Goal: Communication & Community: Answer question/provide support

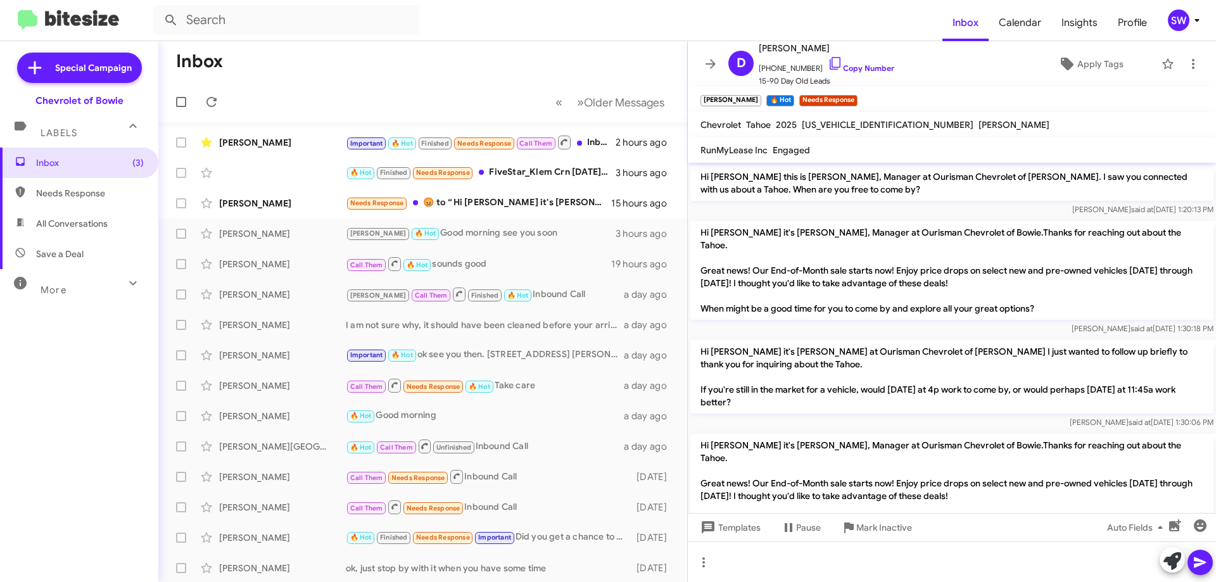
scroll to position [1601, 0]
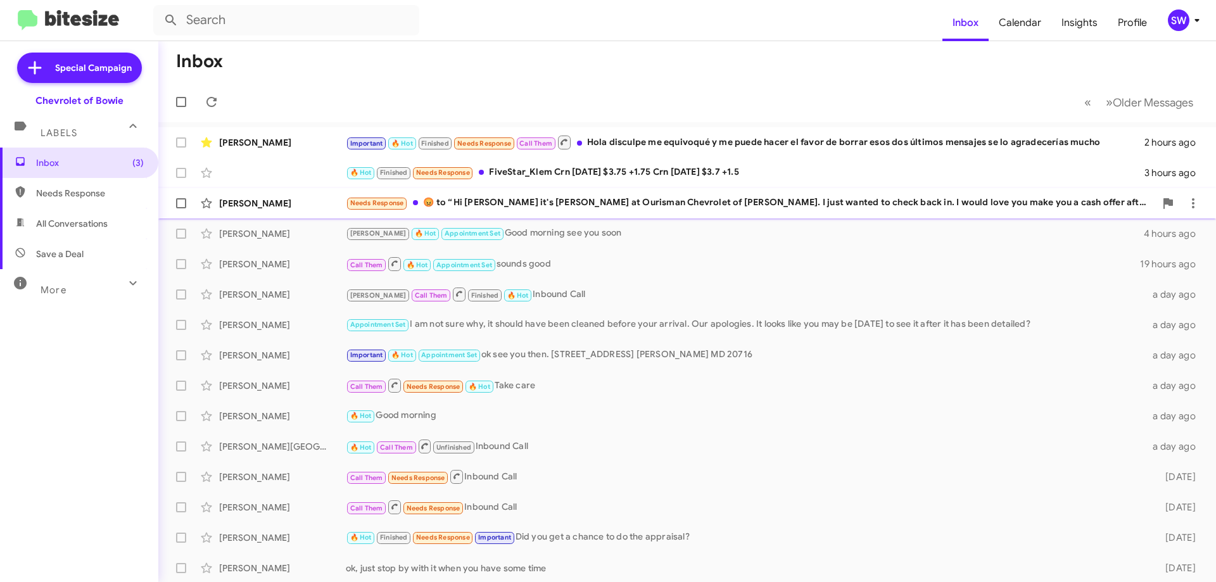
click at [511, 205] on div "Needs Response ​😡​ to “ Hi Tyler it's Stephanie Warrington at Ourisman Chevrole…" at bounding box center [751, 203] width 810 height 15
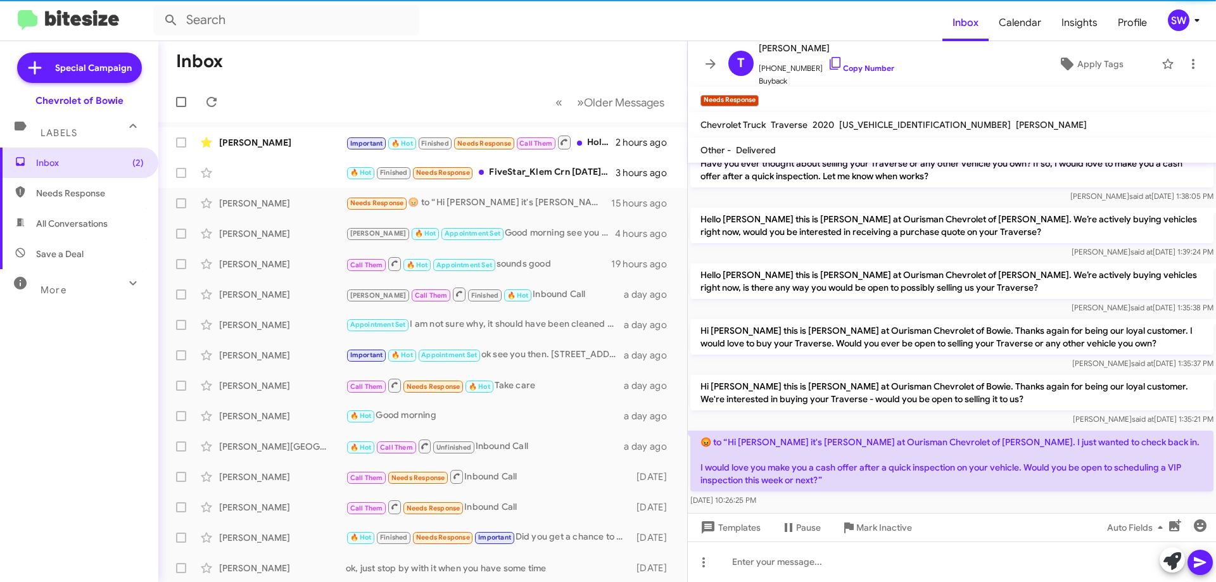
scroll to position [248, 0]
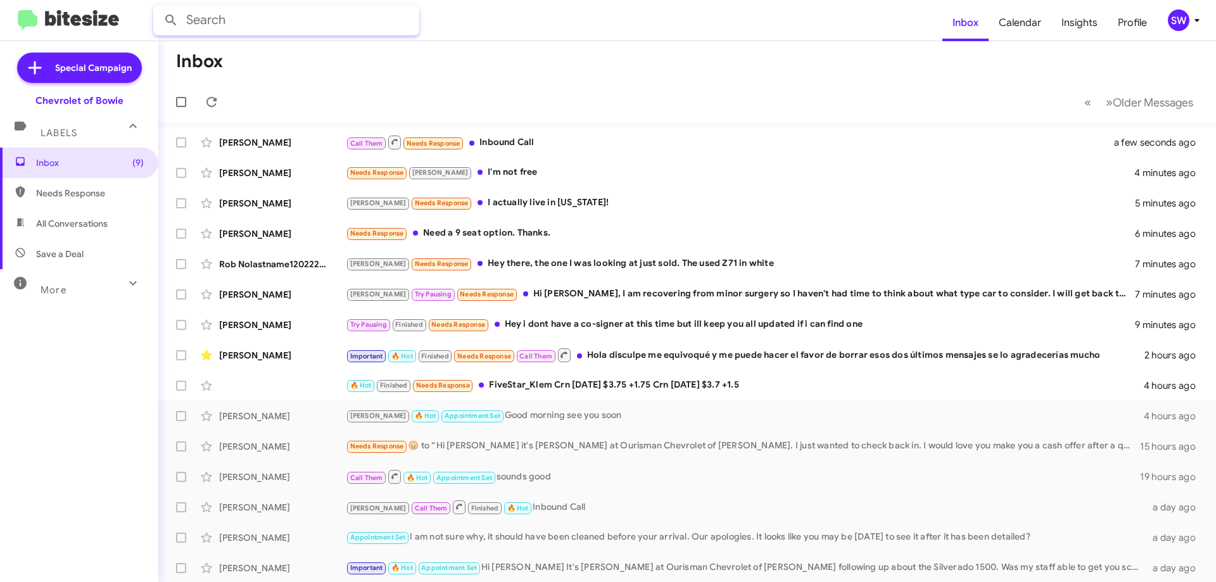
click at [262, 22] on input "text" at bounding box center [286, 20] width 266 height 30
type input "202"
click at [539, 141] on div "Call Them Needs Response Inbound Call" at bounding box center [751, 142] width 810 height 16
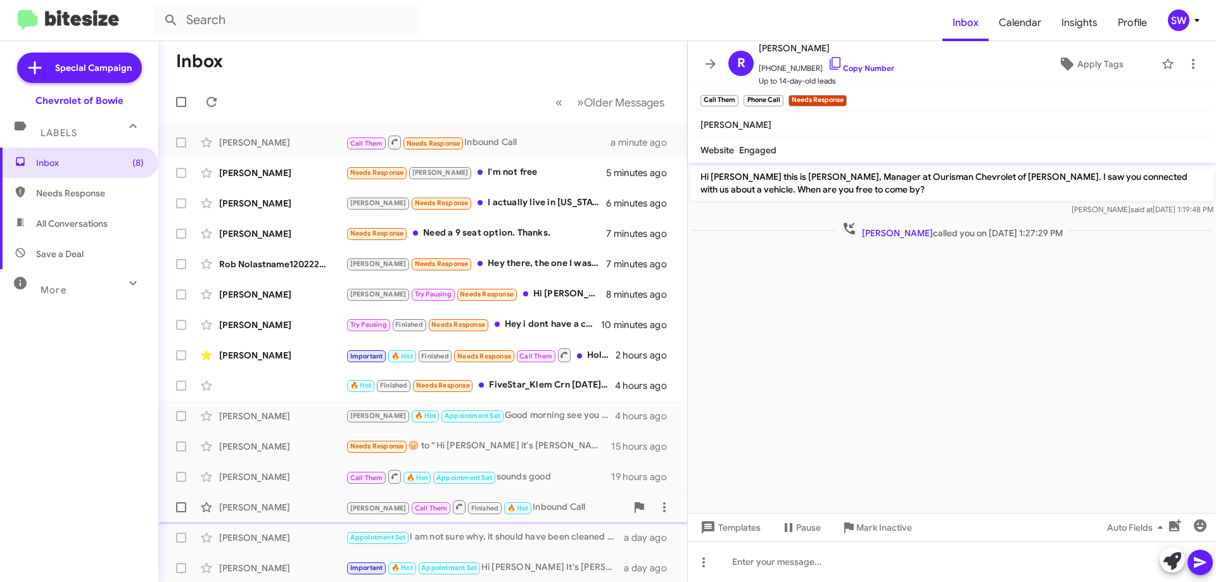
drag, startPoint x: 886, startPoint y: 530, endPoint x: 927, endPoint y: 501, distance: 50.1
click at [887, 530] on span "Mark Inactive" at bounding box center [884, 527] width 56 height 23
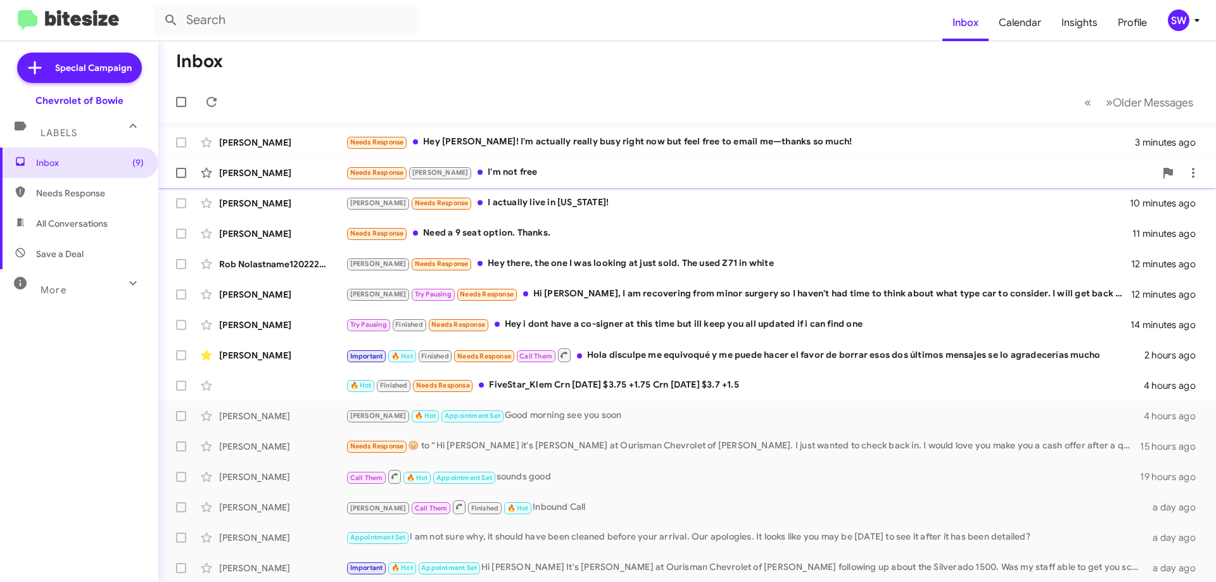
drag, startPoint x: 483, startPoint y: 177, endPoint x: 654, endPoint y: 182, distance: 171.1
click at [484, 177] on div "Needs Response [PERSON_NAME] I'm not free" at bounding box center [751, 172] width 810 height 15
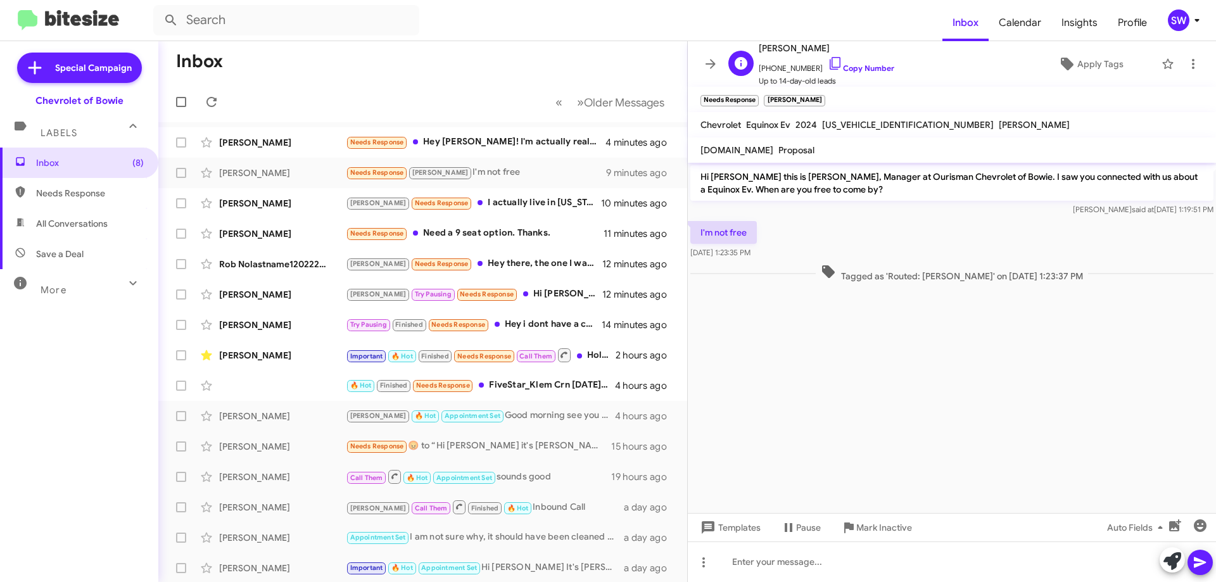
drag, startPoint x: 824, startPoint y: 66, endPoint x: 839, endPoint y: 54, distance: 19.4
click at [828, 65] on icon at bounding box center [835, 63] width 15 height 15
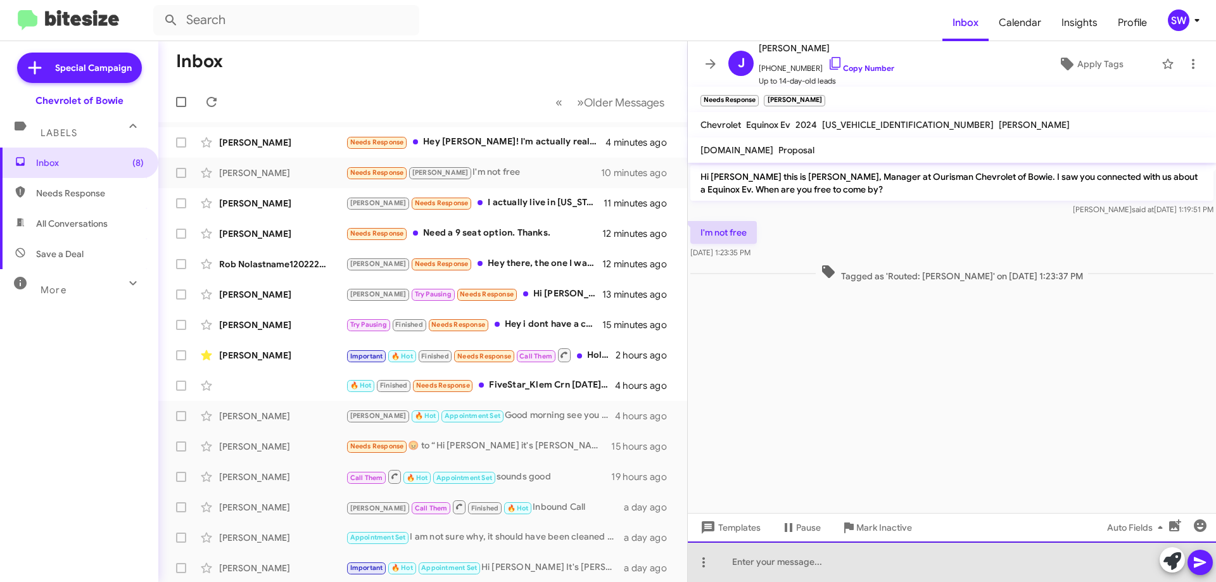
click at [801, 563] on div at bounding box center [952, 562] width 528 height 41
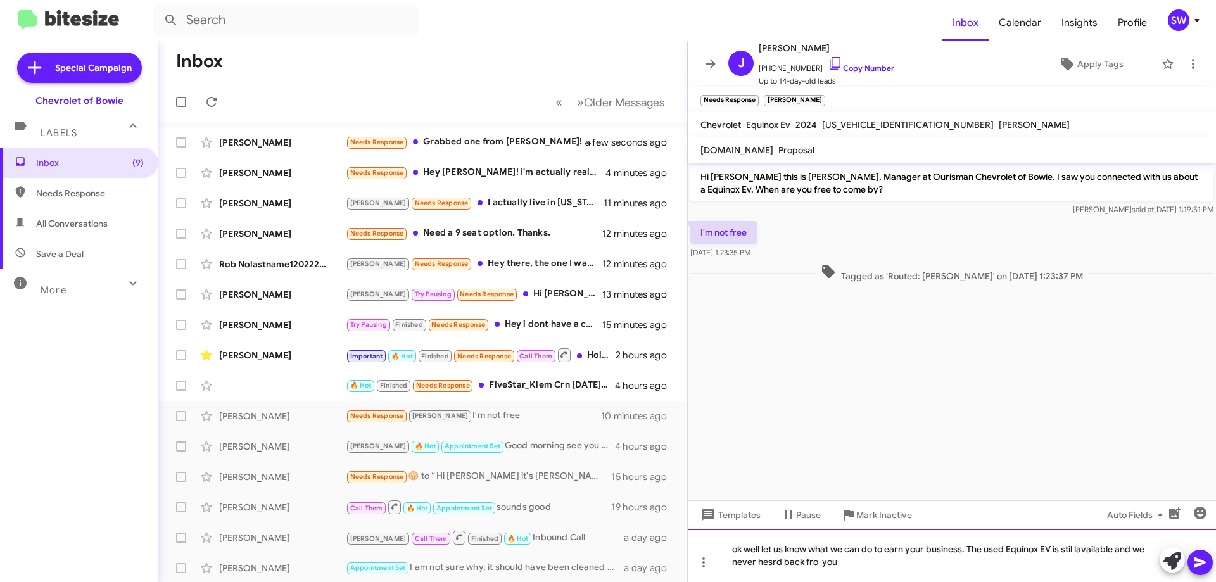
drag, startPoint x: 1079, startPoint y: 547, endPoint x: 1106, endPoint y: 578, distance: 41.3
click at [1079, 550] on div "ok well let us know what we can do to earn your business. The used Equinox EV i…" at bounding box center [952, 555] width 528 height 53
drag, startPoint x: 812, startPoint y: 556, endPoint x: 824, endPoint y: 573, distance: 20.0
click at [825, 566] on div "ok well let us know what we can do to earn your business. The used Equinox EV i…" at bounding box center [952, 555] width 528 height 53
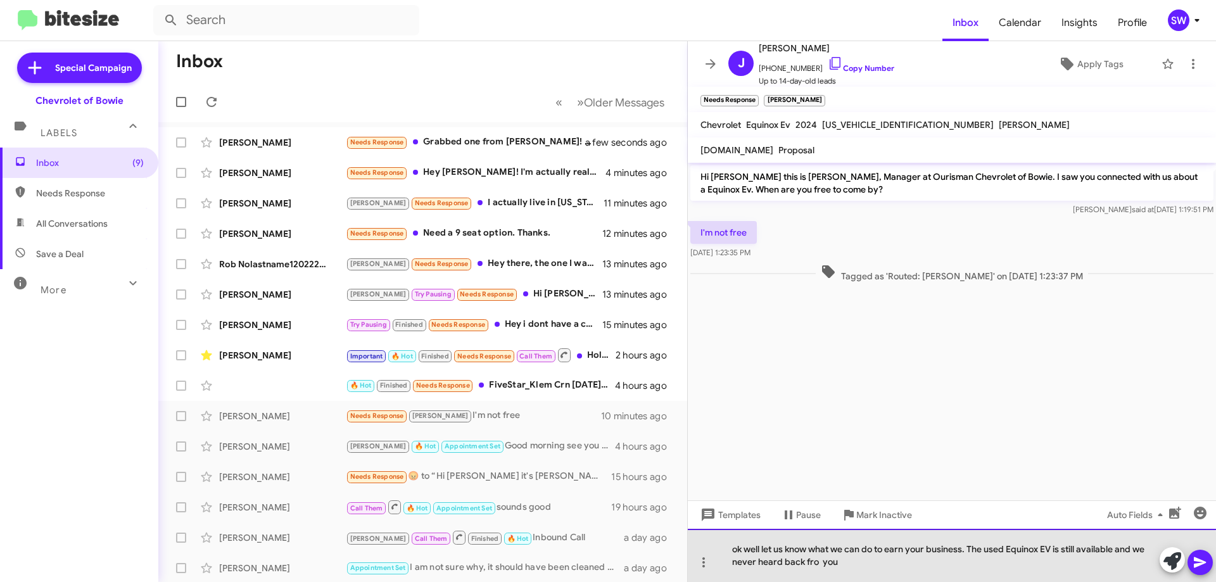
click at [815, 564] on div "ok well let us know what we can do to earn your business. The used Equinox EV i…" at bounding box center [952, 555] width 528 height 53
click at [905, 563] on div "ok well let us know what we can do to earn your business. The used Equinox EV i…" at bounding box center [952, 555] width 528 height 53
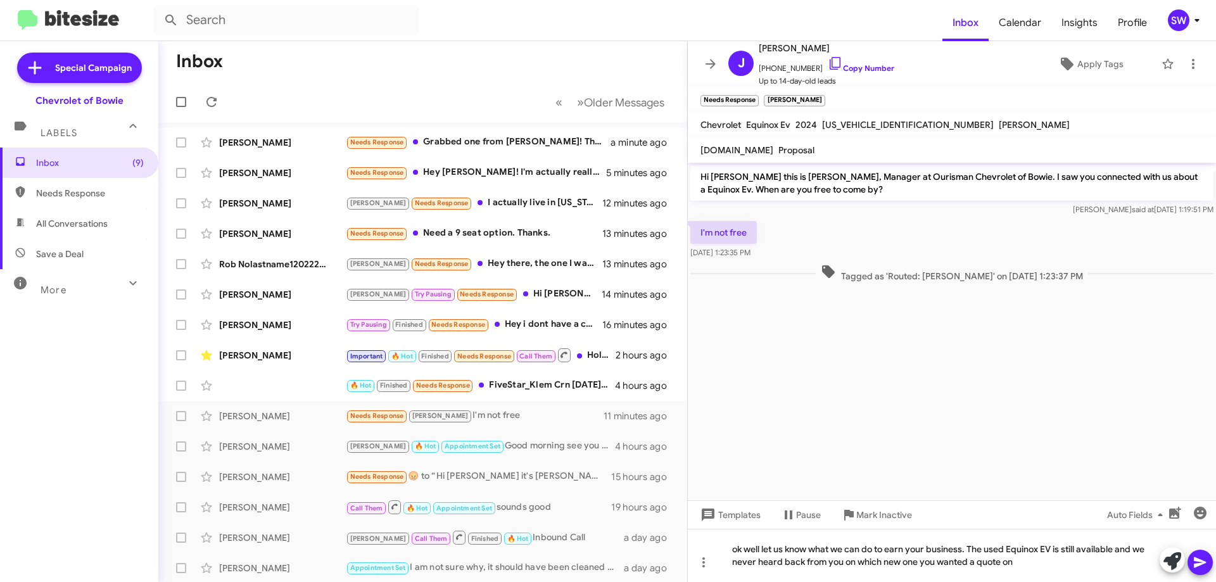
click at [1196, 562] on icon at bounding box center [1200, 562] width 15 height 15
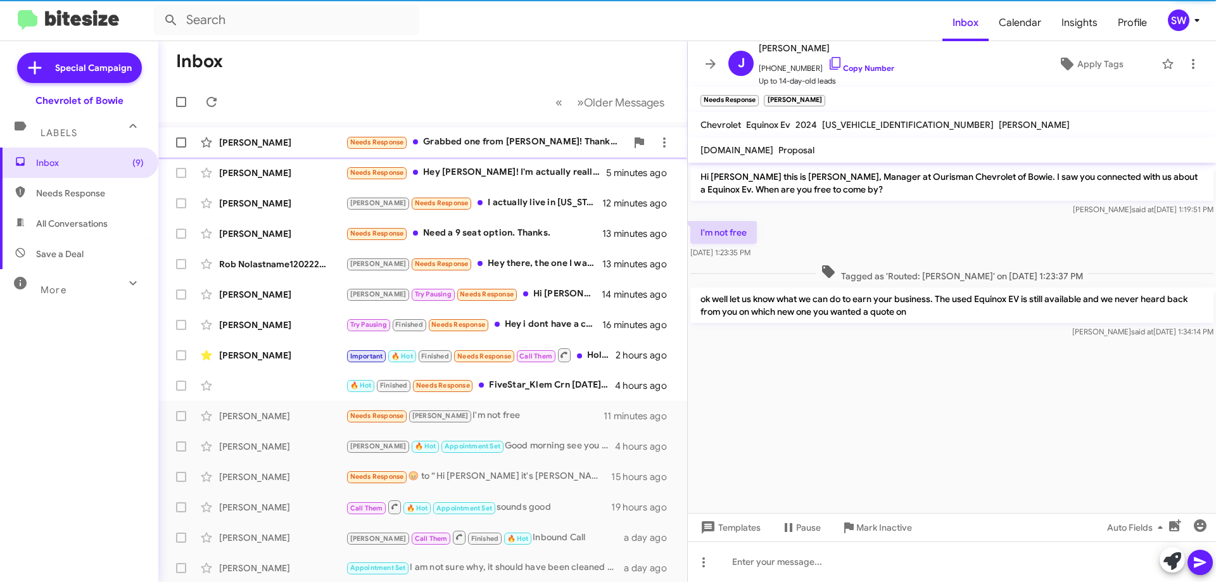
click at [462, 143] on div "Needs Response Grabbed one from [PERSON_NAME]! Thanks for following up" at bounding box center [486, 142] width 281 height 15
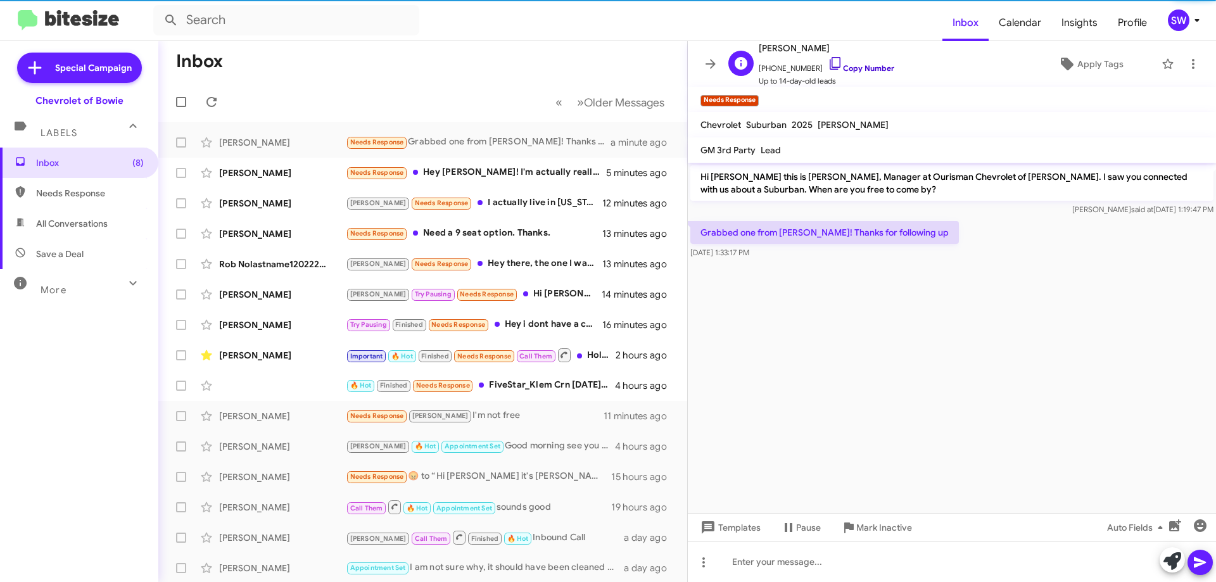
click at [830, 63] on link "Copy Number" at bounding box center [861, 68] width 67 height 10
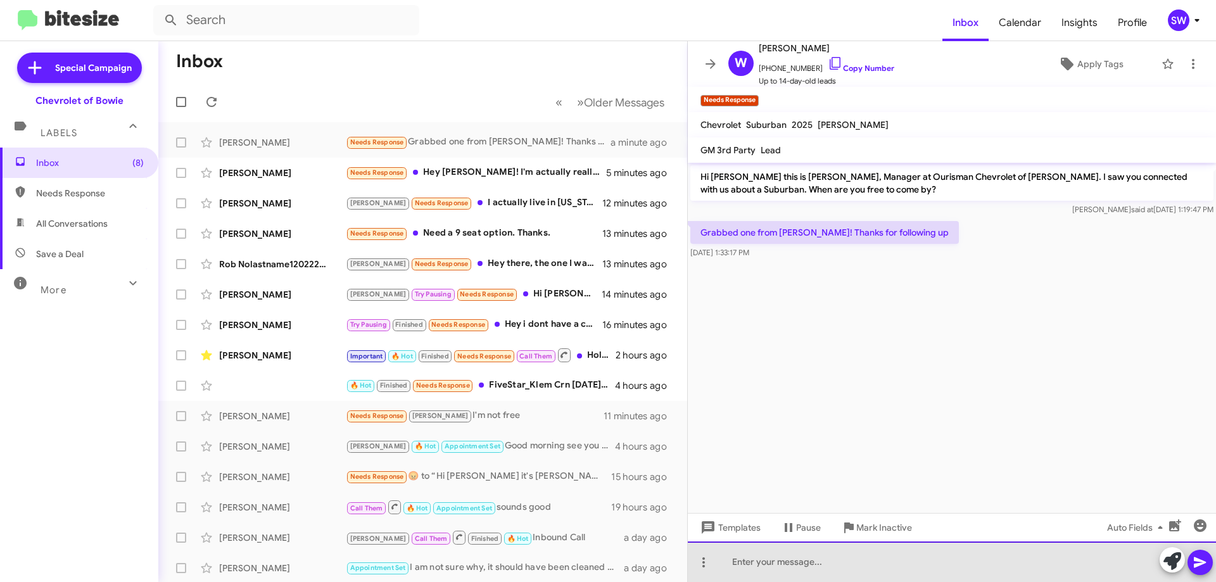
drag, startPoint x: 870, startPoint y: 554, endPoint x: 879, endPoint y: 555, distance: 8.9
click at [871, 555] on div at bounding box center [952, 562] width 528 height 41
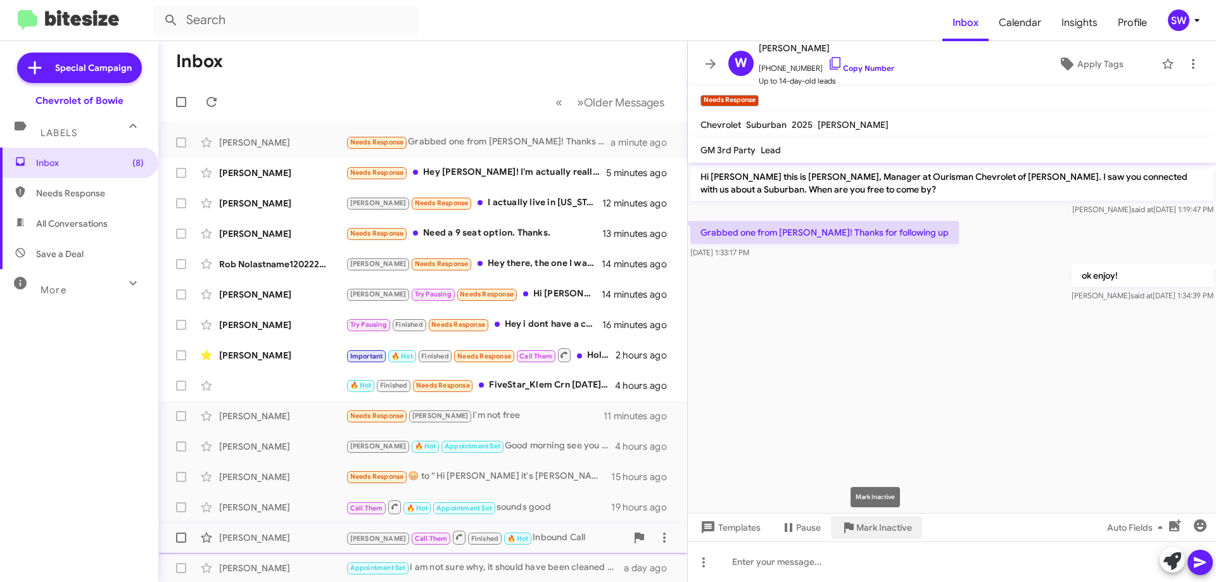
drag, startPoint x: 880, startPoint y: 528, endPoint x: 875, endPoint y: 523, distance: 7.2
click at [880, 528] on span "Mark Inactive" at bounding box center [884, 527] width 56 height 23
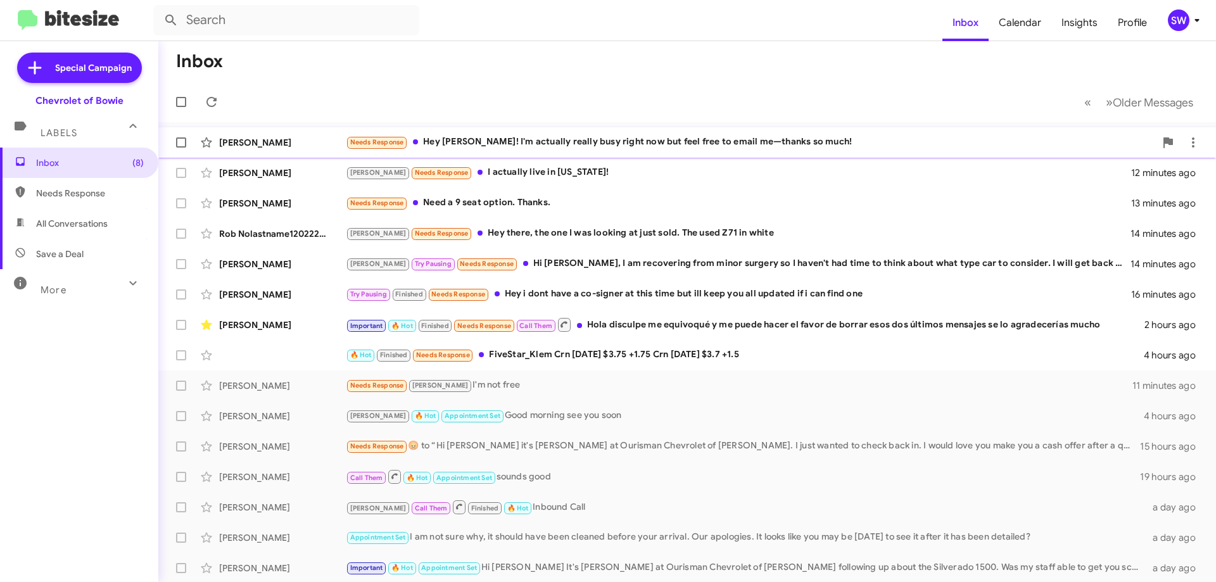
drag, startPoint x: 459, startPoint y: 143, endPoint x: 552, endPoint y: 168, distance: 97.1
click at [460, 143] on div "Needs Response Hey [PERSON_NAME]! I'm actually really busy right now but feel f…" at bounding box center [751, 142] width 810 height 15
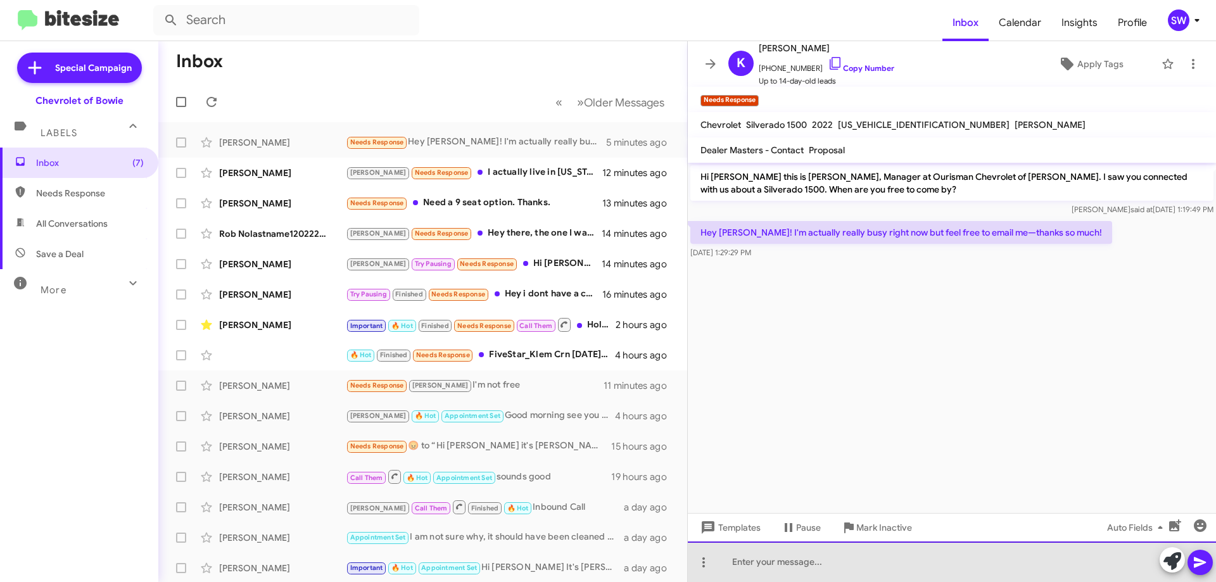
drag, startPoint x: 830, startPoint y: 552, endPoint x: 835, endPoint y: 547, distance: 7.2
click at [825, 556] on div at bounding box center [952, 562] width 528 height 41
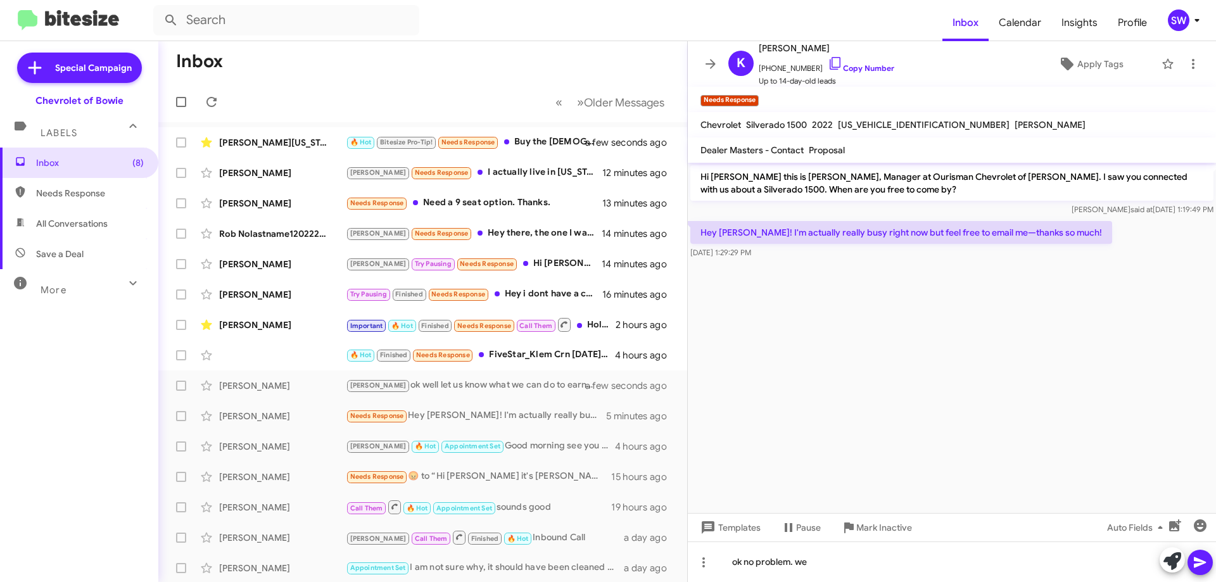
drag, startPoint x: 825, startPoint y: 65, endPoint x: 954, endPoint y: 92, distance: 131.4
click at [828, 65] on icon at bounding box center [835, 63] width 15 height 15
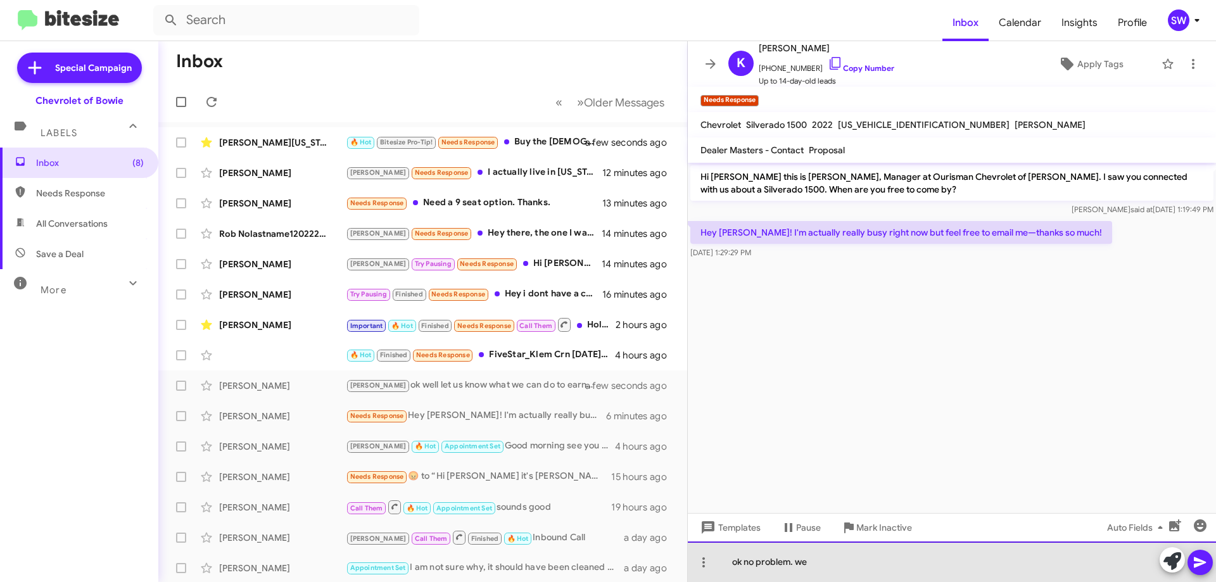
click at [849, 564] on div "ok no problem. we" at bounding box center [952, 562] width 528 height 41
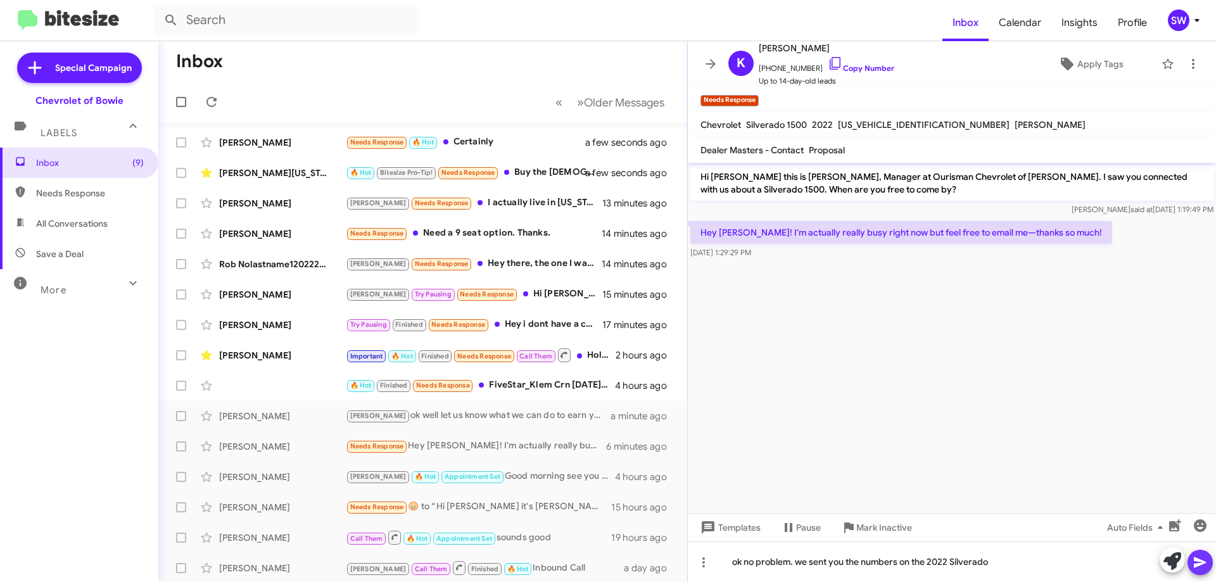
drag, startPoint x: 1202, startPoint y: 557, endPoint x: 1204, endPoint y: 563, distance: 6.6
click at [1204, 563] on icon at bounding box center [1200, 562] width 15 height 15
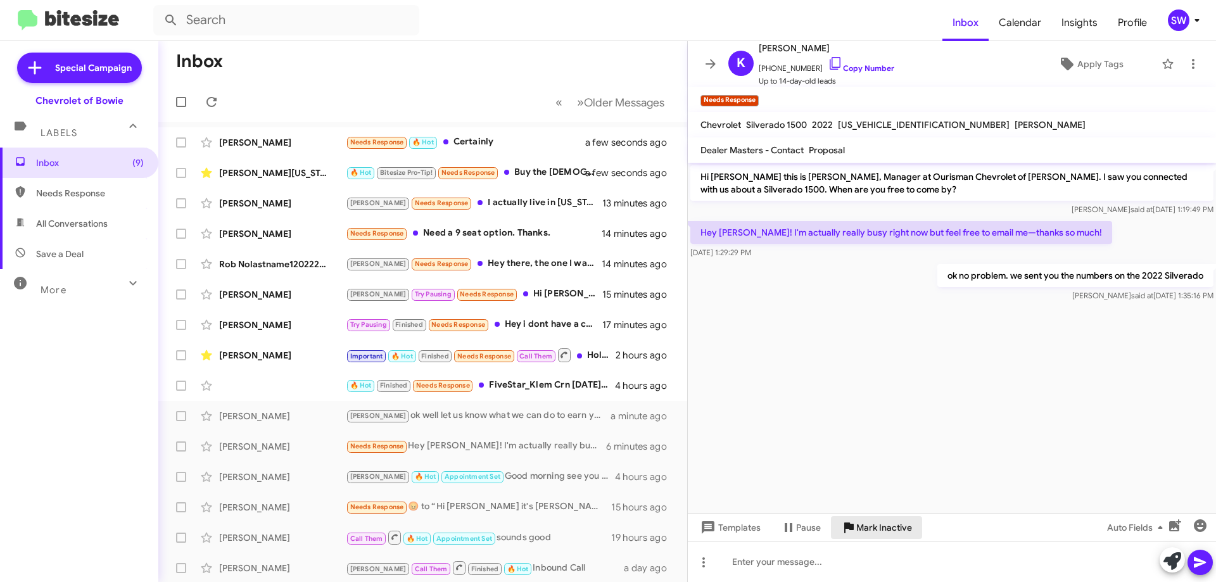
click at [874, 527] on span "Mark Inactive" at bounding box center [884, 527] width 56 height 23
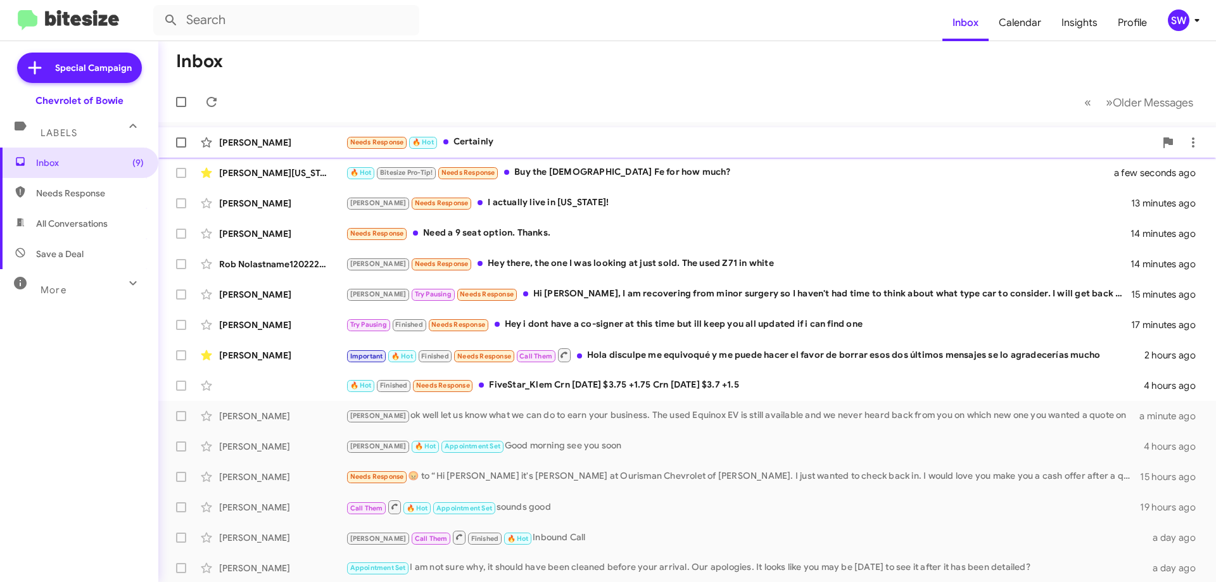
drag, startPoint x: 481, startPoint y: 143, endPoint x: 603, endPoint y: 147, distance: 122.3
click at [481, 143] on div "Needs Response 🔥 Hot Certainly" at bounding box center [751, 142] width 810 height 15
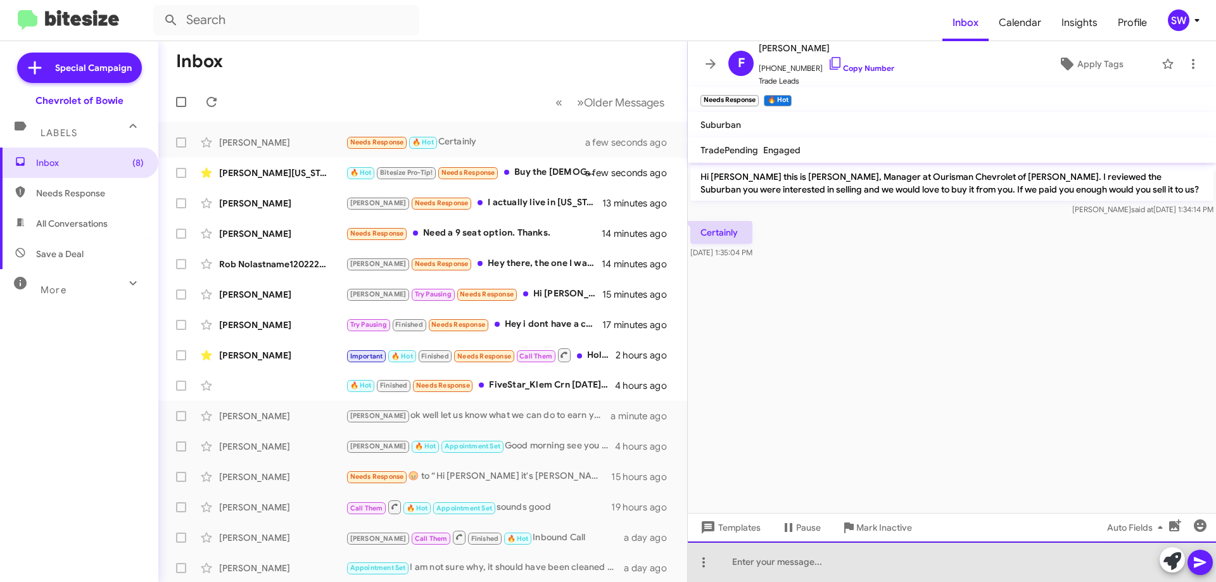
click at [836, 564] on div at bounding box center [952, 562] width 528 height 41
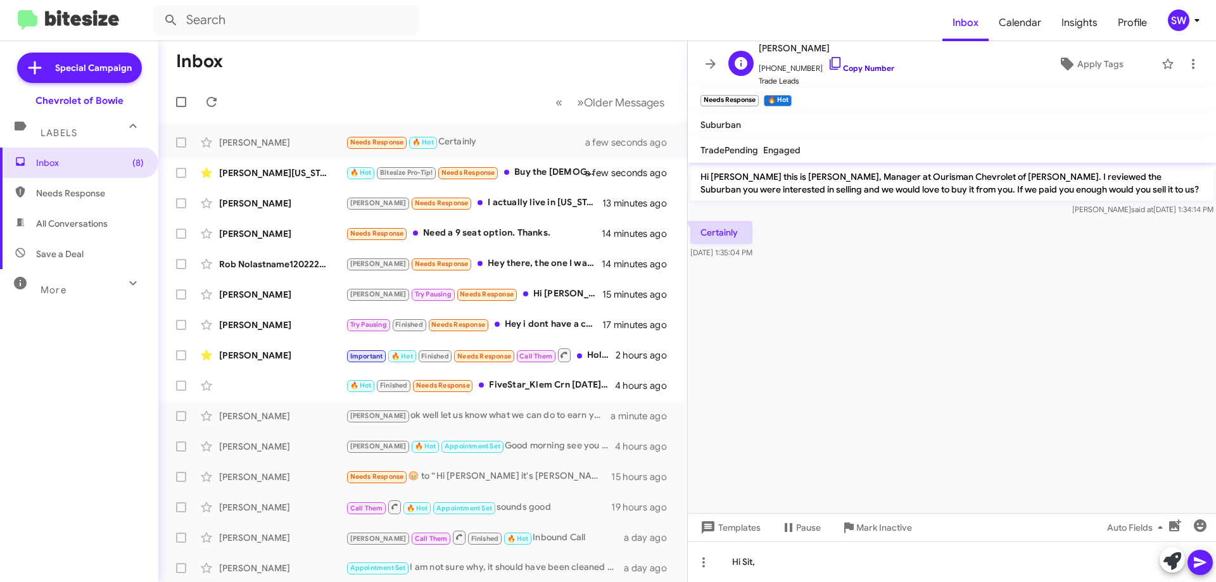
drag, startPoint x: 827, startPoint y: 65, endPoint x: 843, endPoint y: 68, distance: 15.7
click at [828, 65] on icon at bounding box center [835, 63] width 15 height 15
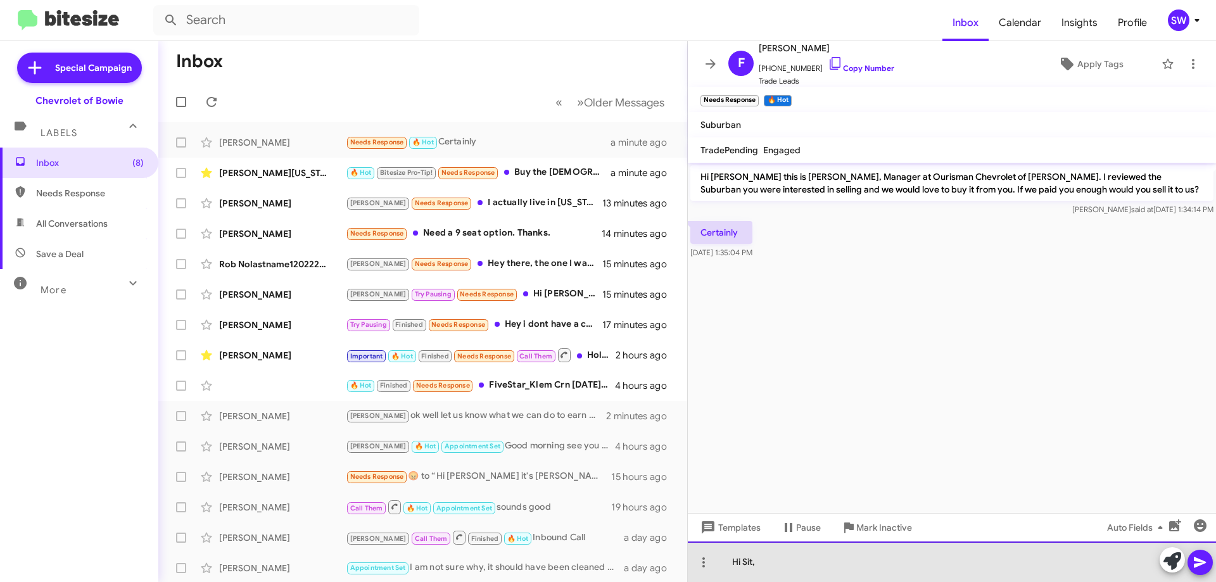
drag, startPoint x: 813, startPoint y: 561, endPoint x: 810, endPoint y: 554, distance: 6.8
click at [813, 561] on div "Hi Sit," at bounding box center [952, 562] width 528 height 41
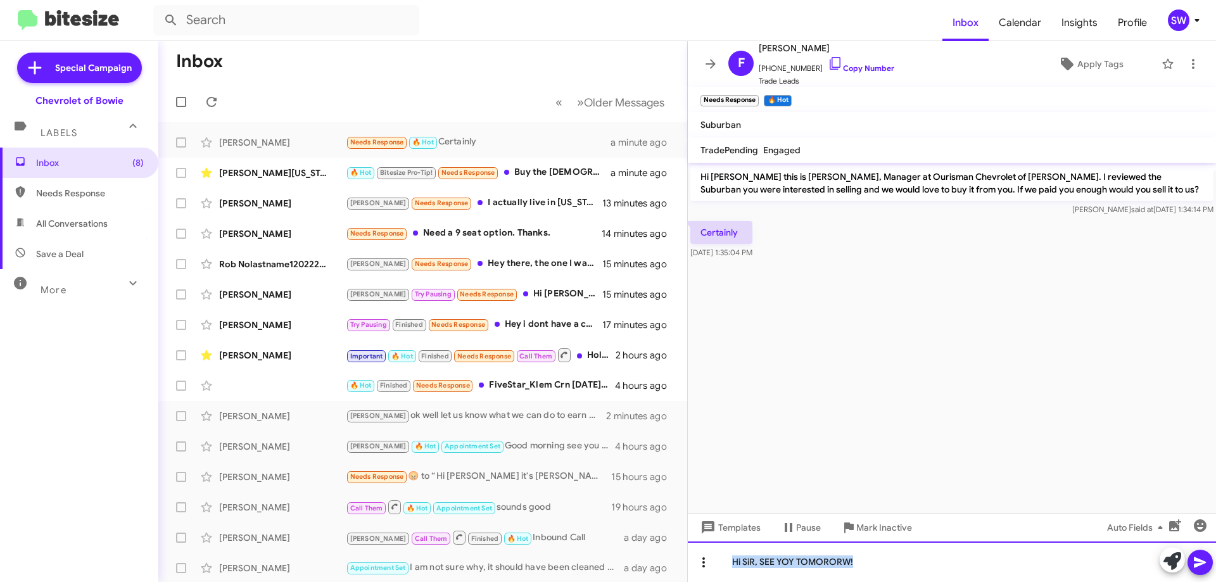
drag, startPoint x: 890, startPoint y: 557, endPoint x: 936, endPoint y: 540, distance: 48.5
click at [711, 562] on div "Hi SiR, SEE YOY TOMORORW!" at bounding box center [952, 562] width 528 height 41
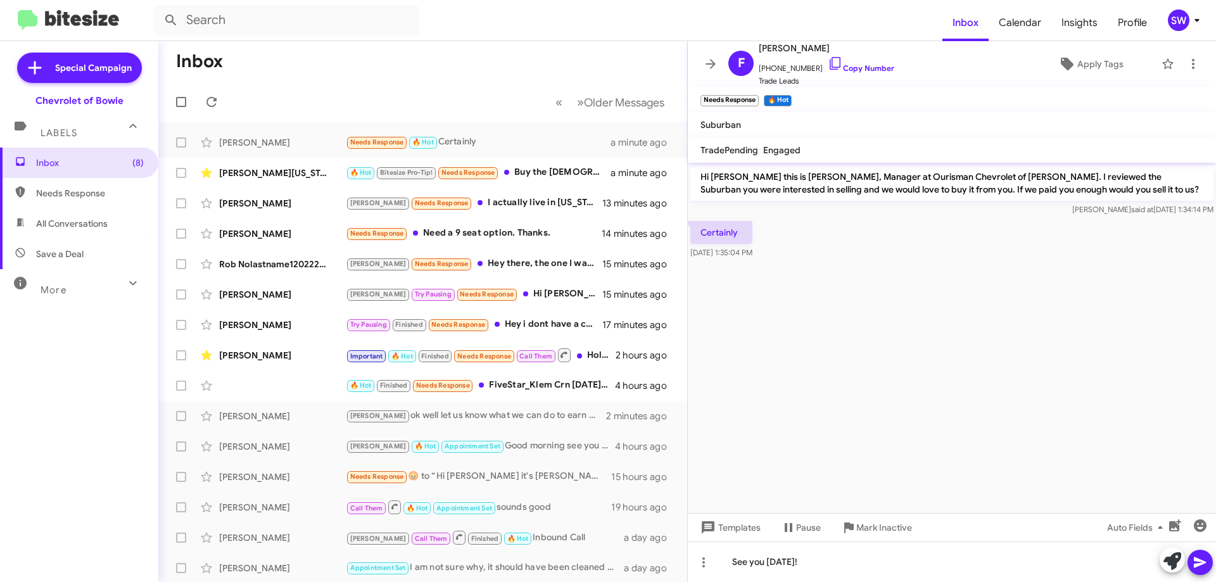
click at [1200, 562] on icon at bounding box center [1200, 562] width 12 height 11
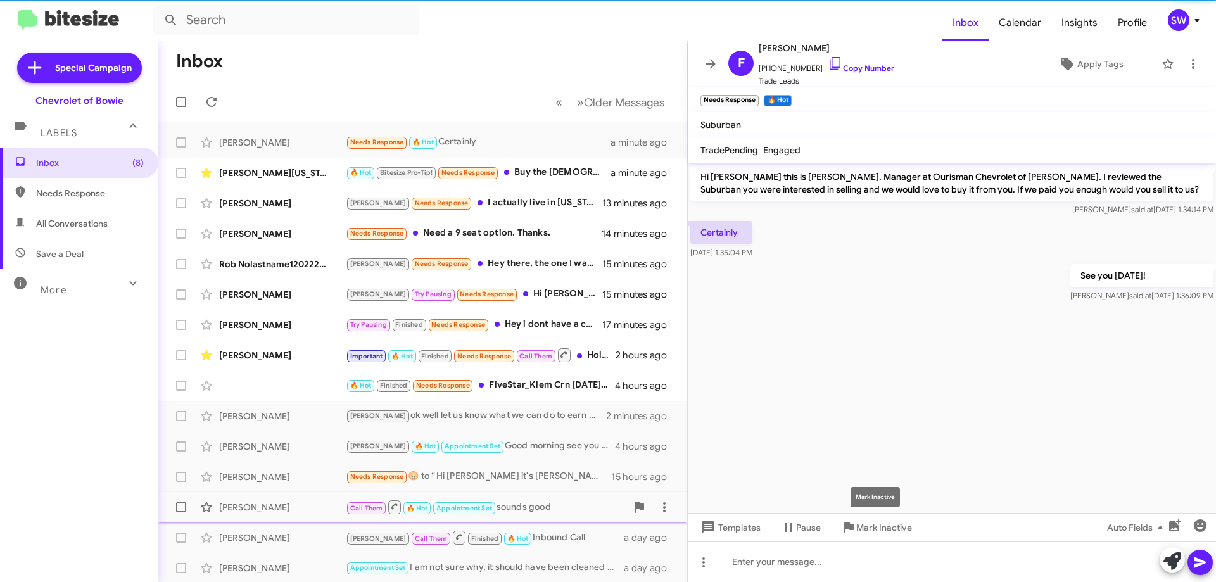
drag, startPoint x: 875, startPoint y: 524, endPoint x: 863, endPoint y: 519, distance: 12.8
click at [875, 523] on span "Mark Inactive" at bounding box center [884, 527] width 56 height 23
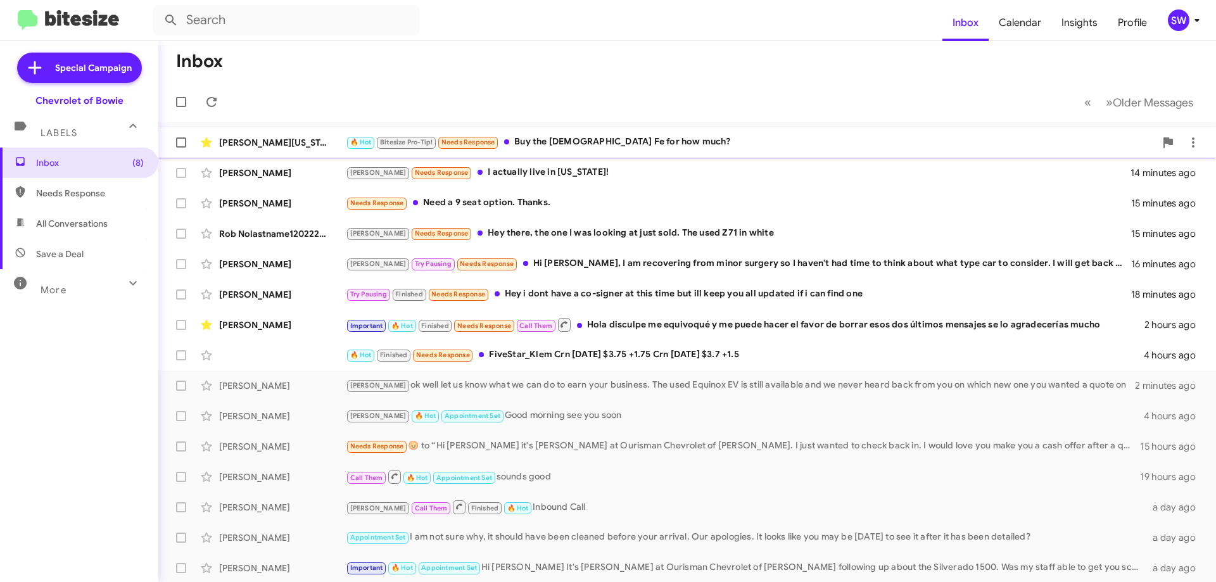
drag, startPoint x: 553, startPoint y: 144, endPoint x: 571, endPoint y: 141, distance: 18.0
click at [559, 142] on div "🔥 Hot Bitesize Pro-Tip! Needs Response Buy the Sante Fe for how much?" at bounding box center [751, 142] width 810 height 15
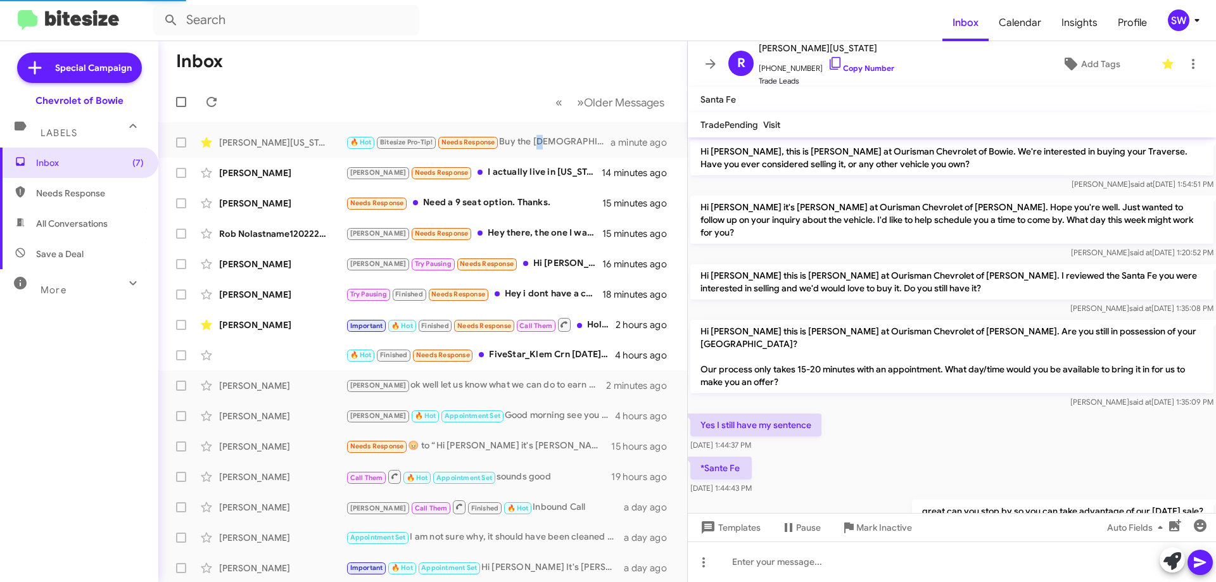
scroll to position [631, 0]
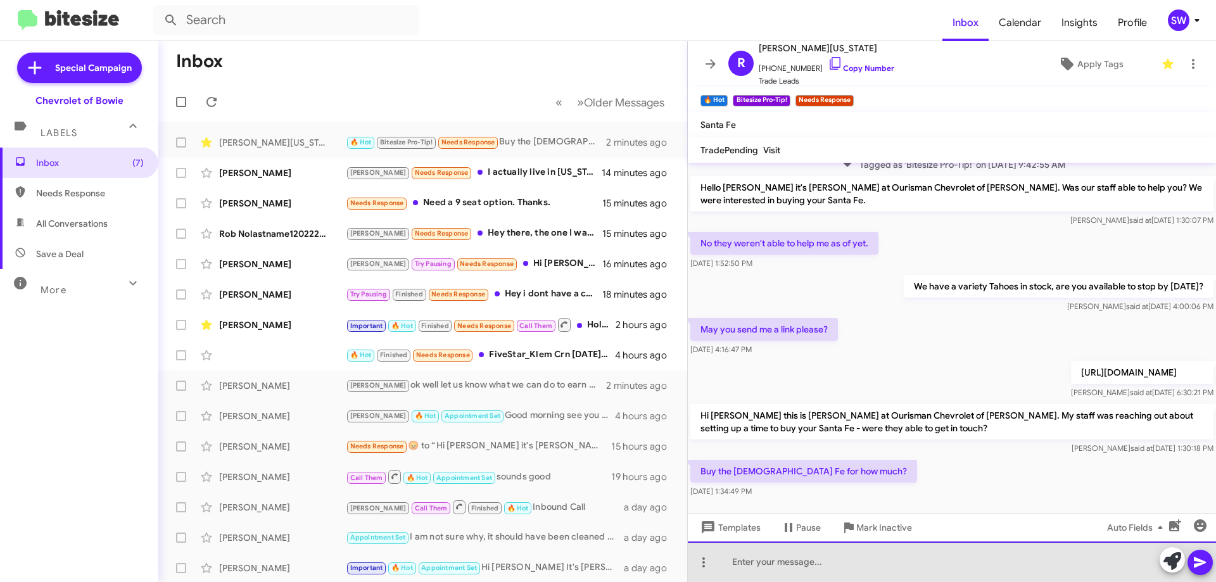
click at [796, 563] on div at bounding box center [952, 562] width 528 height 41
click at [957, 566] on div "we would need to see it in person, when csan you stop y?" at bounding box center [952, 562] width 528 height 41
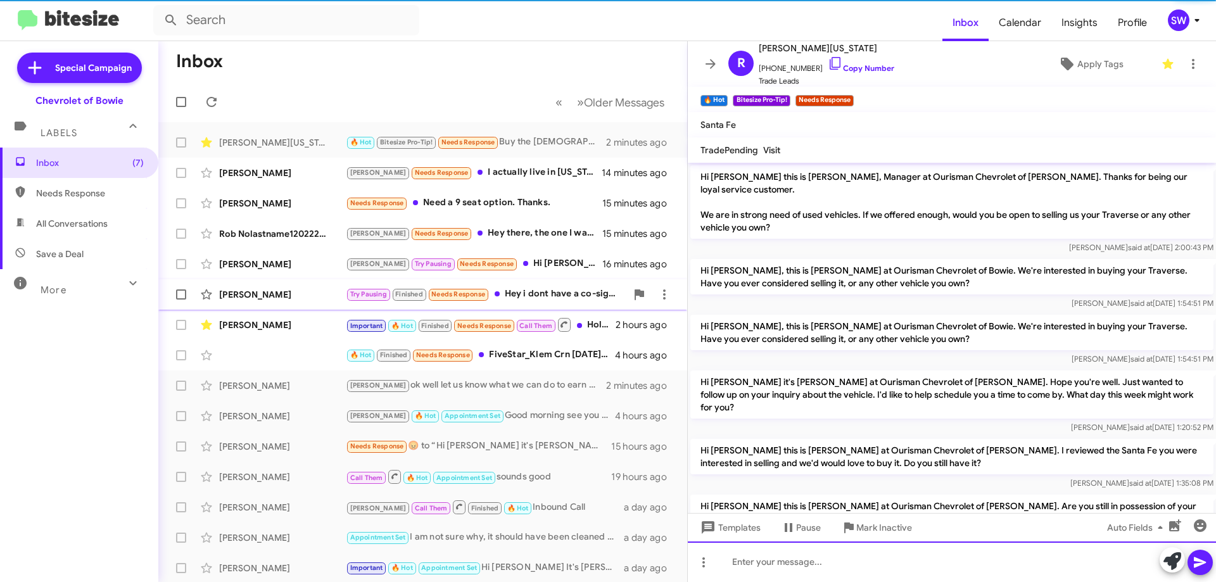
scroll to position [63, 0]
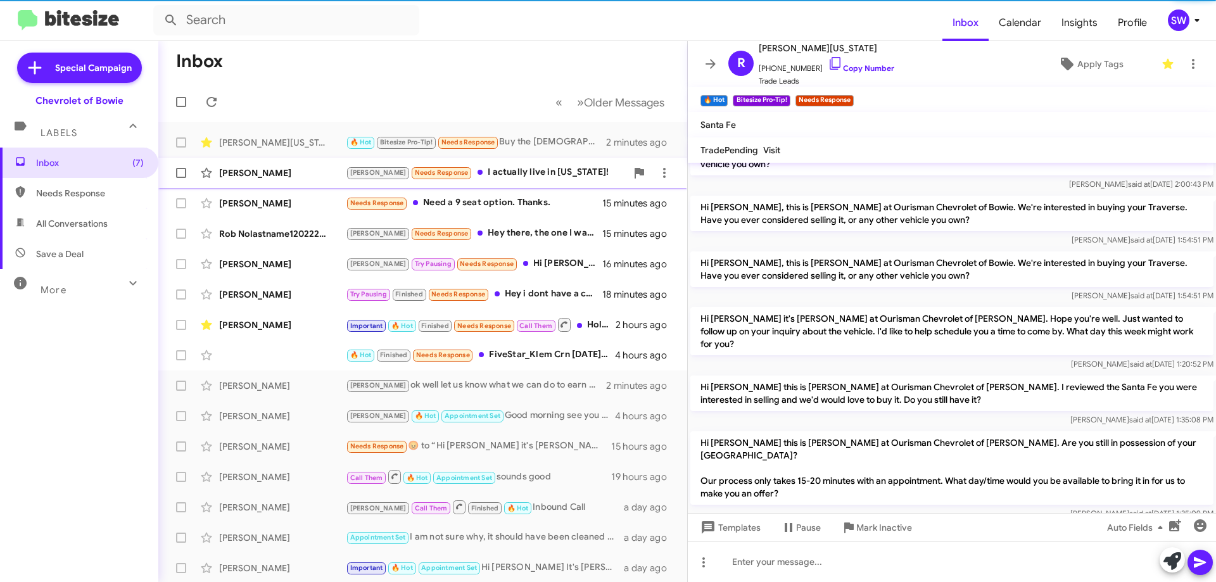
click at [485, 172] on div "[PERSON_NAME] Needs Response I actually live in [US_STATE]!" at bounding box center [486, 172] width 281 height 15
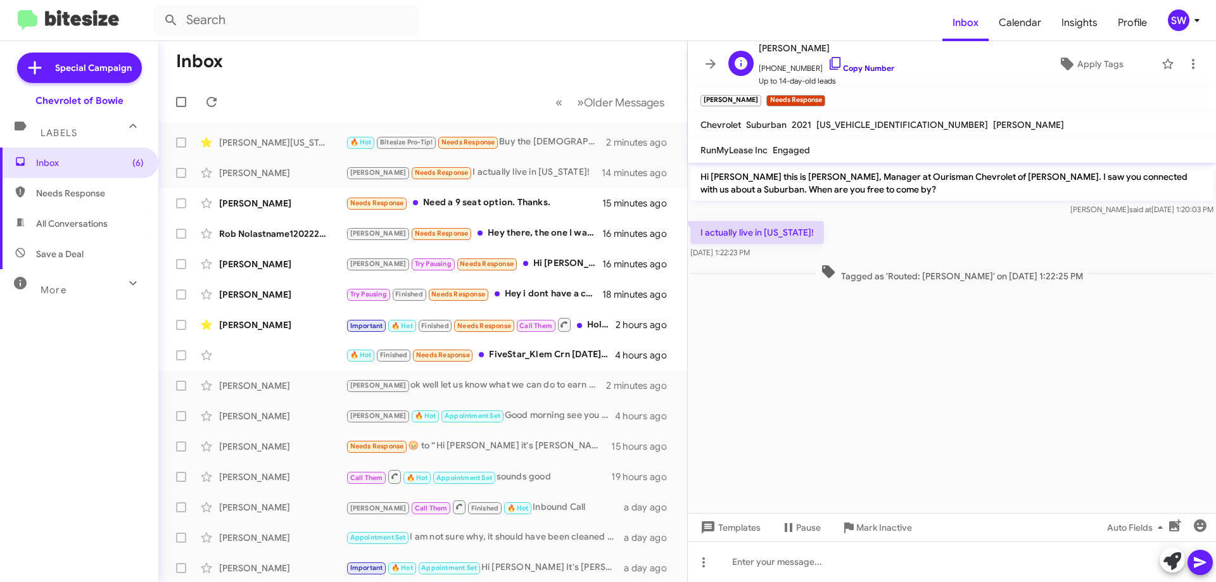
drag, startPoint x: 822, startPoint y: 62, endPoint x: 849, endPoint y: 72, distance: 28.5
click at [828, 63] on icon at bounding box center [835, 63] width 15 height 15
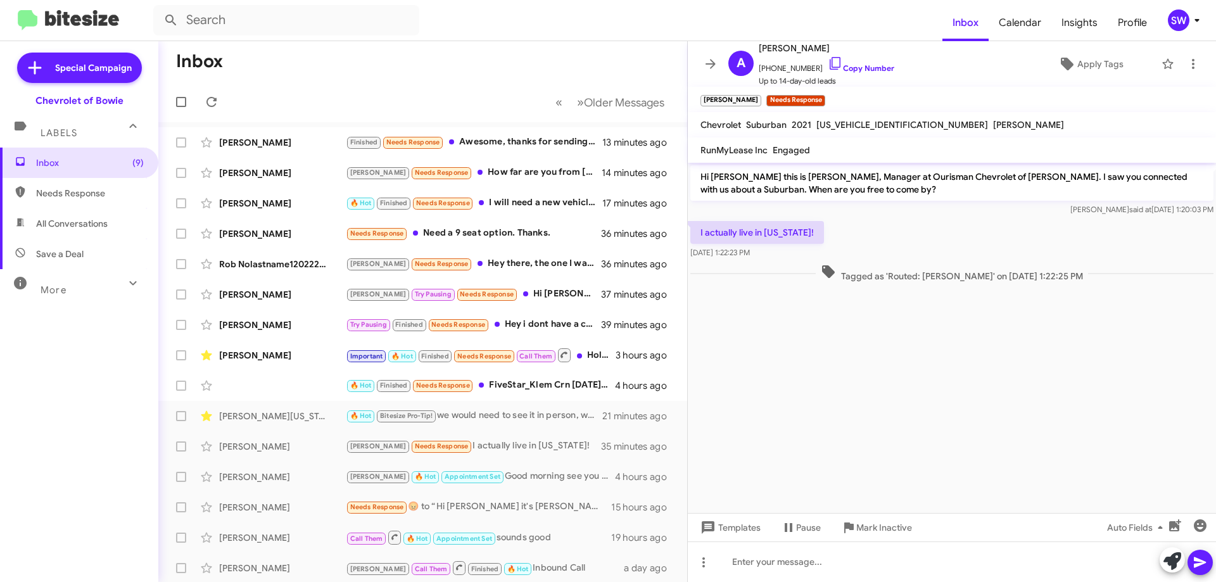
drag, startPoint x: 499, startPoint y: 142, endPoint x: 684, endPoint y: 109, distance: 188.5
click at [499, 142] on div "Finished Needs Response Awesome, thanks for sending that over! If you need anyt…" at bounding box center [474, 142] width 257 height 15
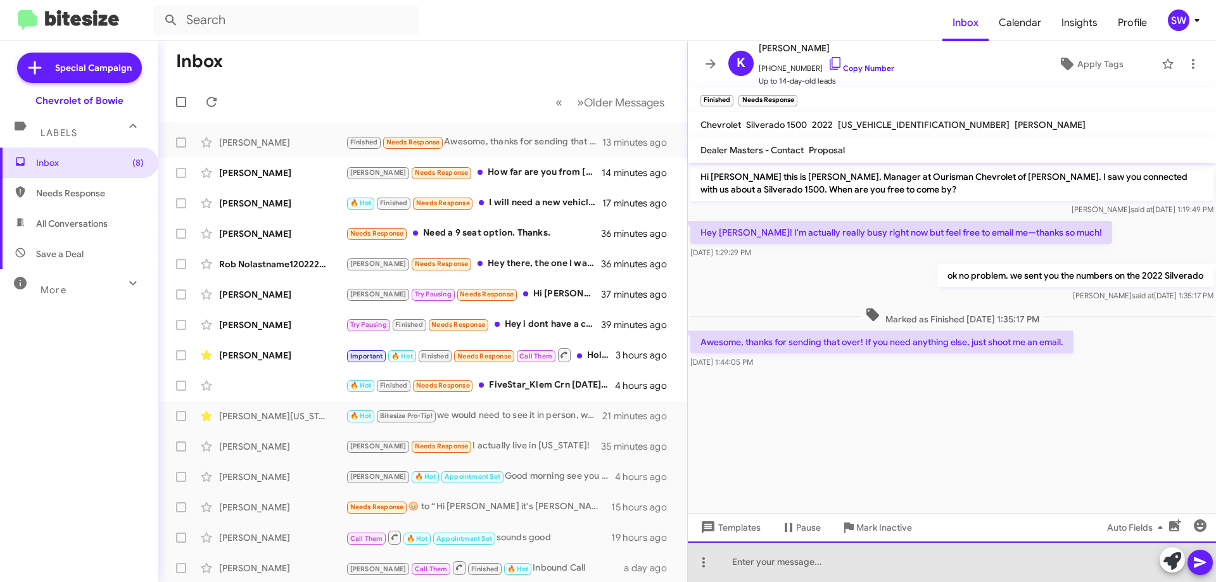
click at [857, 564] on div at bounding box center [952, 562] width 528 height 41
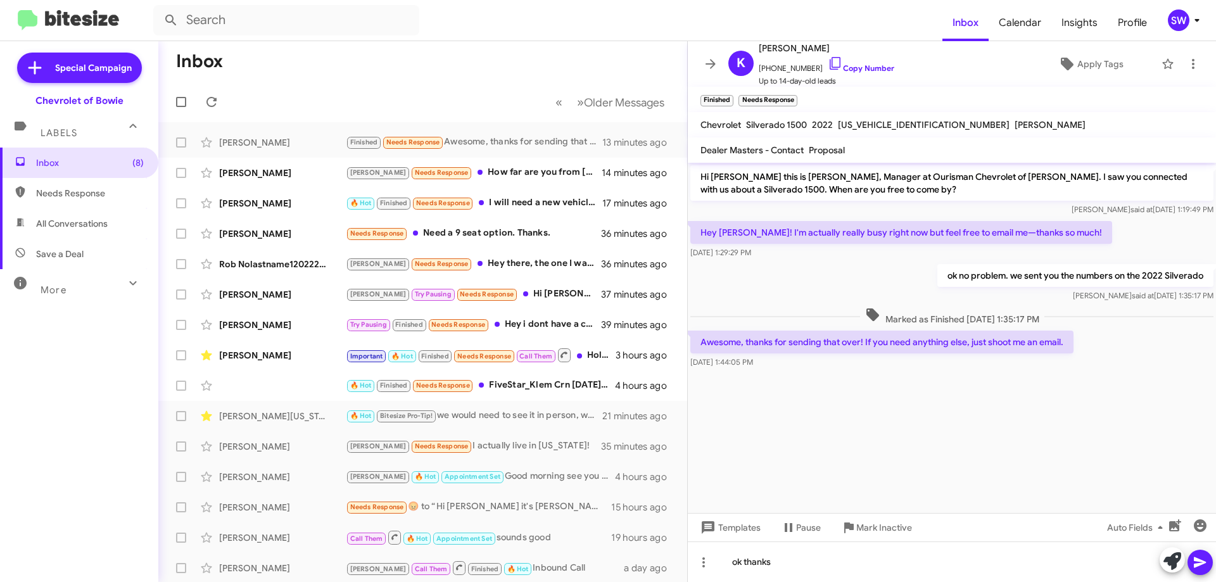
click at [1197, 563] on icon at bounding box center [1200, 562] width 15 height 15
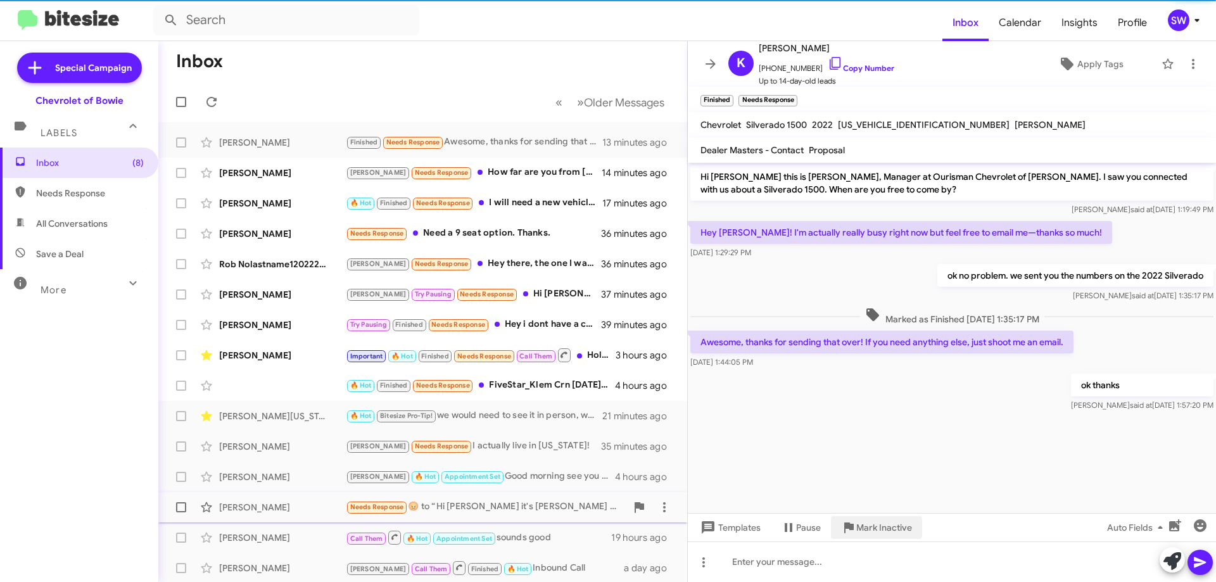
drag, startPoint x: 864, startPoint y: 526, endPoint x: 873, endPoint y: 509, distance: 19.8
click at [865, 522] on span "Mark Inactive" at bounding box center [884, 527] width 56 height 23
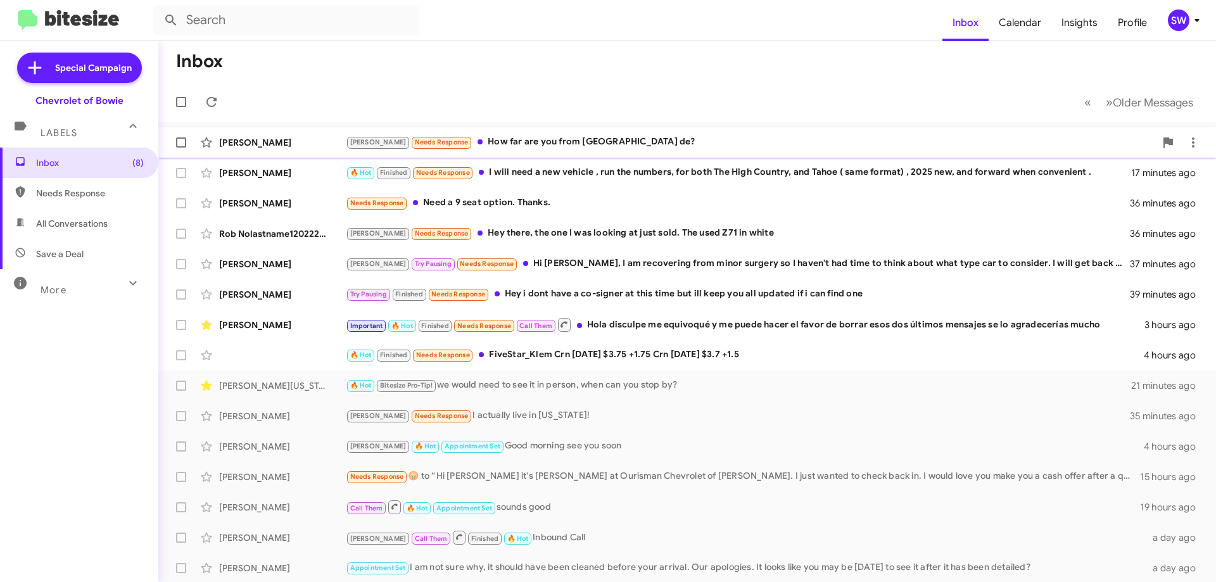
drag, startPoint x: 512, startPoint y: 139, endPoint x: 578, endPoint y: 131, distance: 67.0
click at [518, 139] on div "[PERSON_NAME] Needs Response How far are you from [GEOGRAPHIC_DATA] de?" at bounding box center [751, 142] width 810 height 15
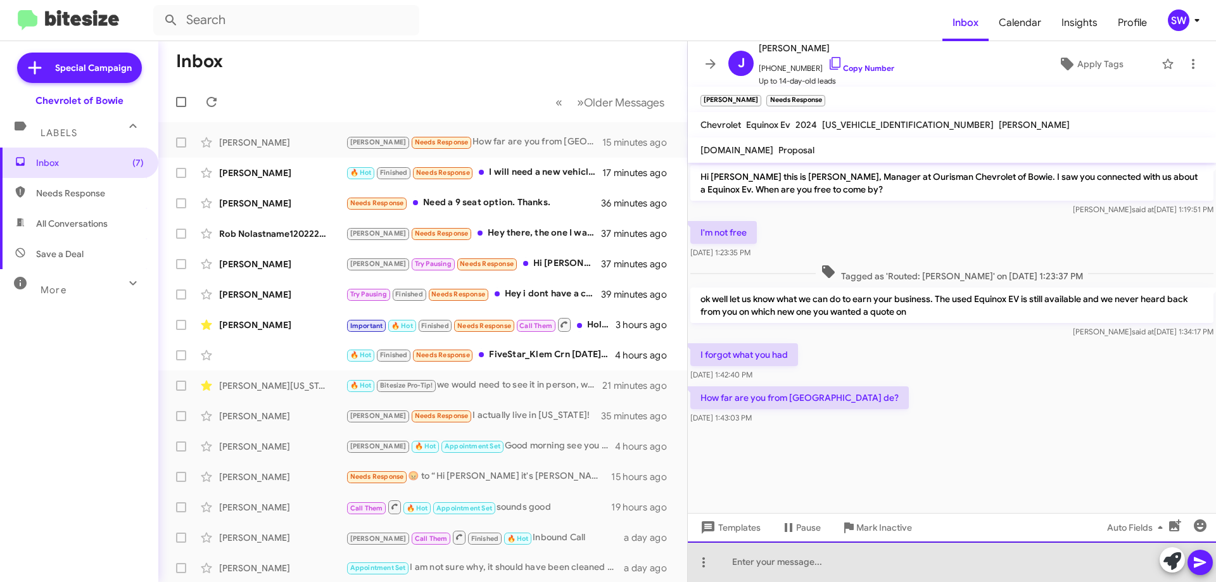
click at [781, 566] on div at bounding box center [952, 562] width 528 height 41
click at [945, 564] on div "ha little over an hour away. here is the link:" at bounding box center [952, 562] width 528 height 41
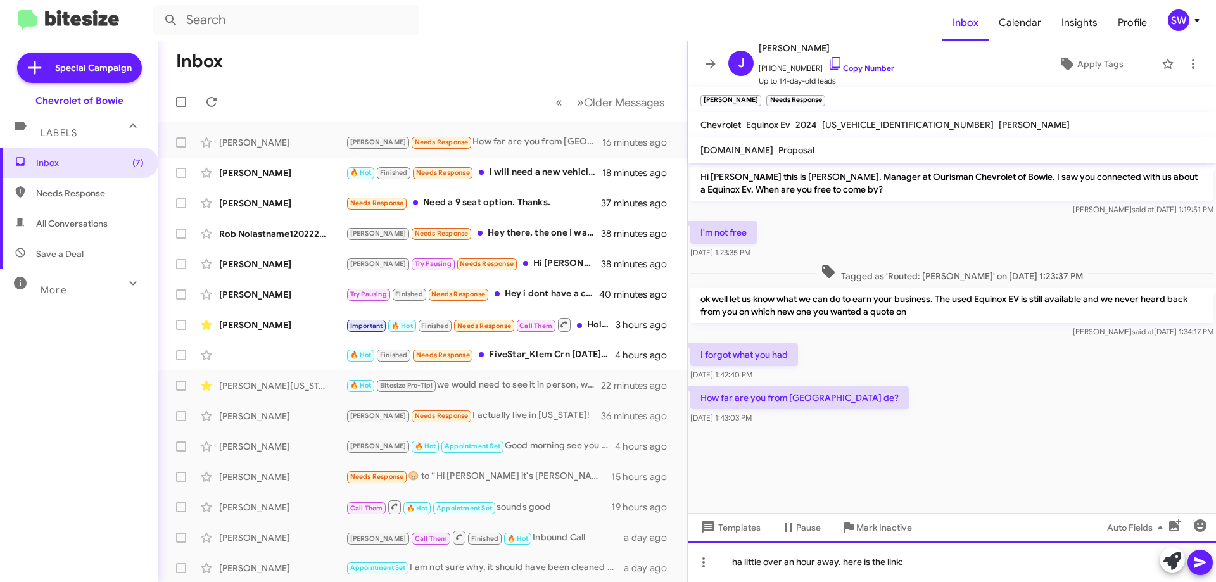
drag, startPoint x: 947, startPoint y: 561, endPoint x: 923, endPoint y: 564, distance: 24.4
click at [922, 565] on div "ha little over an hour away. here is the link:" at bounding box center [952, 562] width 528 height 41
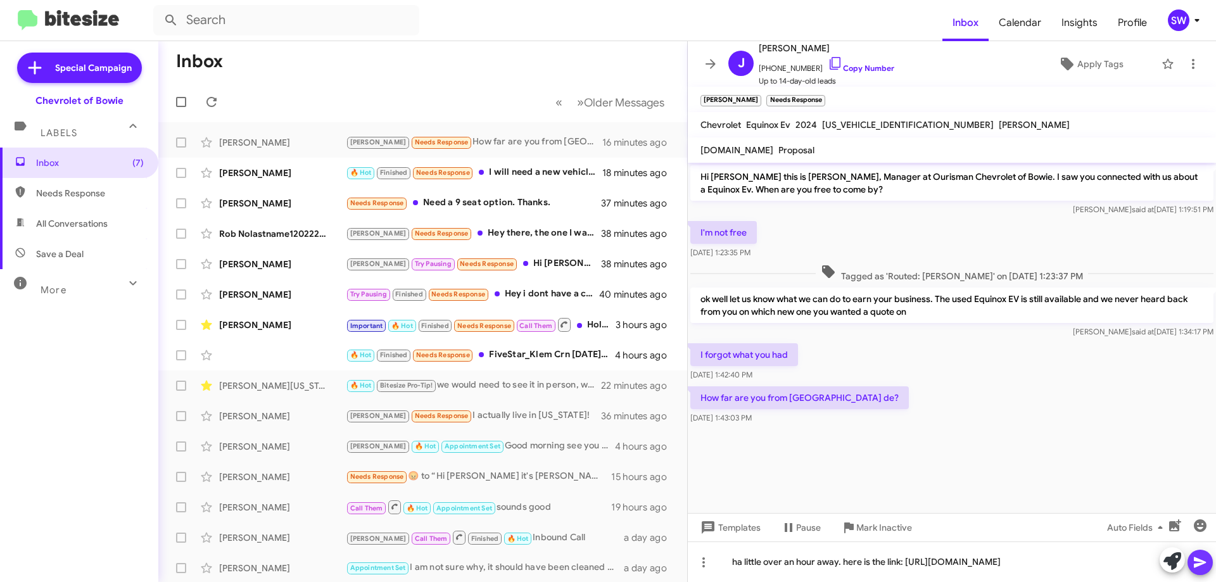
click at [1200, 563] on icon at bounding box center [1200, 562] width 15 height 15
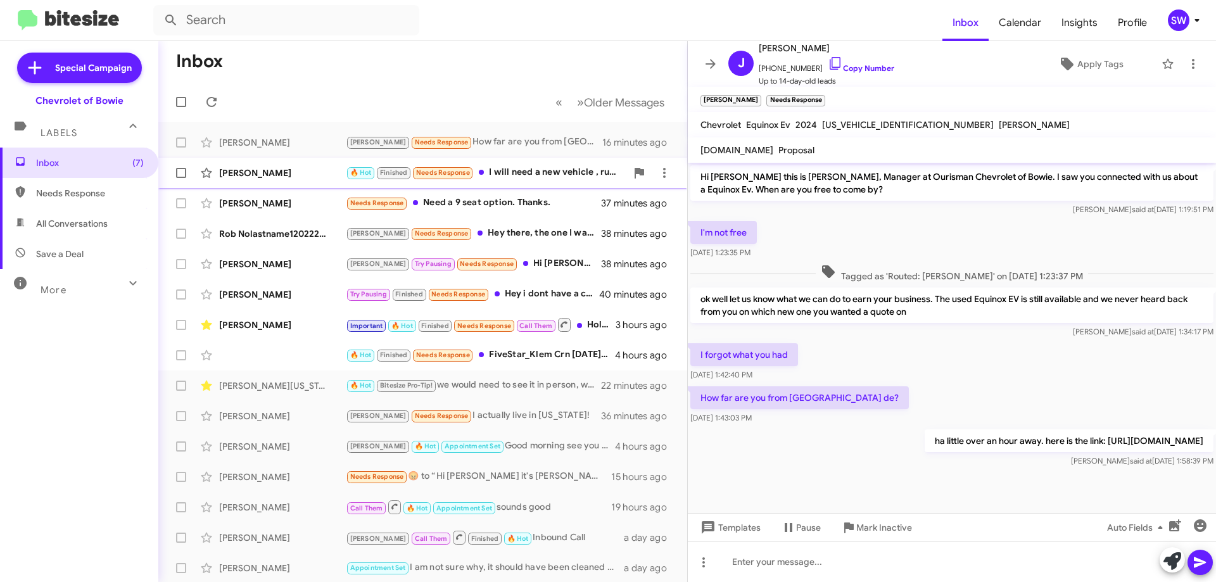
drag, startPoint x: 525, startPoint y: 171, endPoint x: 580, endPoint y: 168, distance: 55.2
click at [528, 170] on div "🔥 Hot Finished Needs Response I will need a new vehicle , run the numbers, for …" at bounding box center [486, 172] width 281 height 15
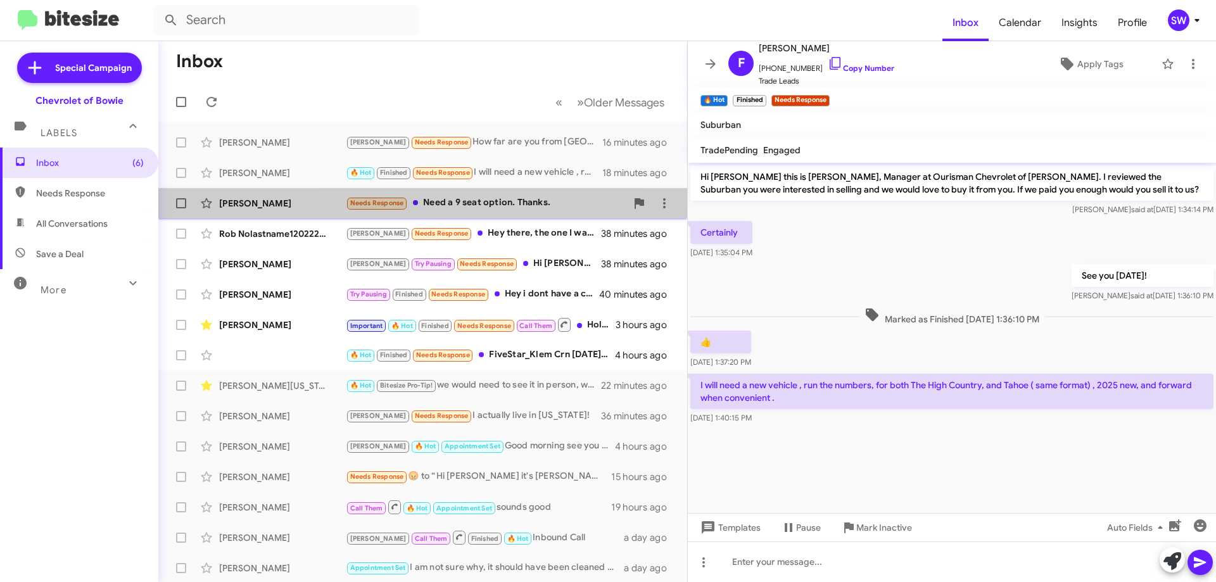
drag, startPoint x: 462, startPoint y: 201, endPoint x: 488, endPoint y: 199, distance: 26.0
click at [476, 200] on div "Needs Response Need a 9 seat option. Thanks." at bounding box center [486, 203] width 281 height 15
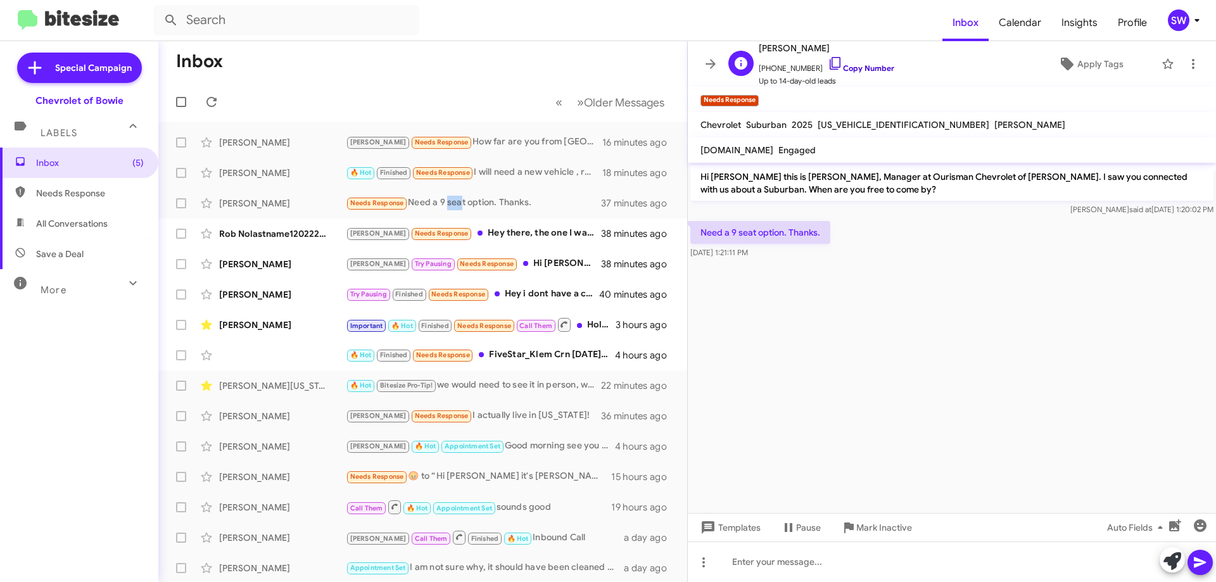
drag, startPoint x: 824, startPoint y: 60, endPoint x: 857, endPoint y: 69, distance: 34.9
click at [828, 60] on icon at bounding box center [835, 63] width 15 height 15
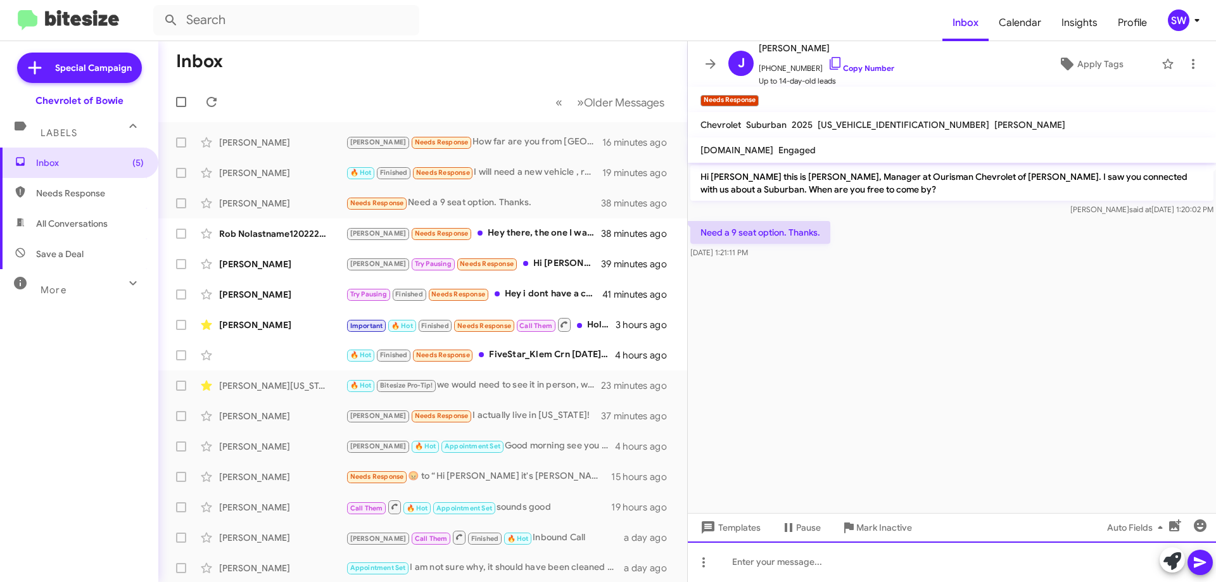
click at [805, 560] on div at bounding box center [952, 562] width 528 height 41
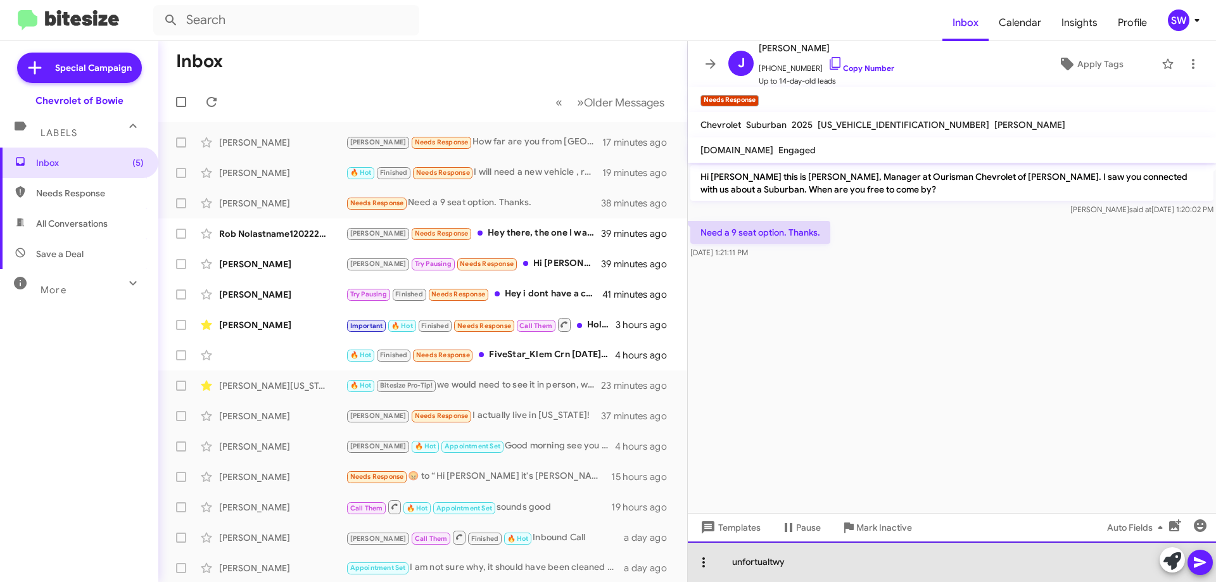
drag, startPoint x: 727, startPoint y: 559, endPoint x: 708, endPoint y: 559, distance: 18.4
click at [706, 559] on div "unfortualtwy" at bounding box center [952, 562] width 528 height 41
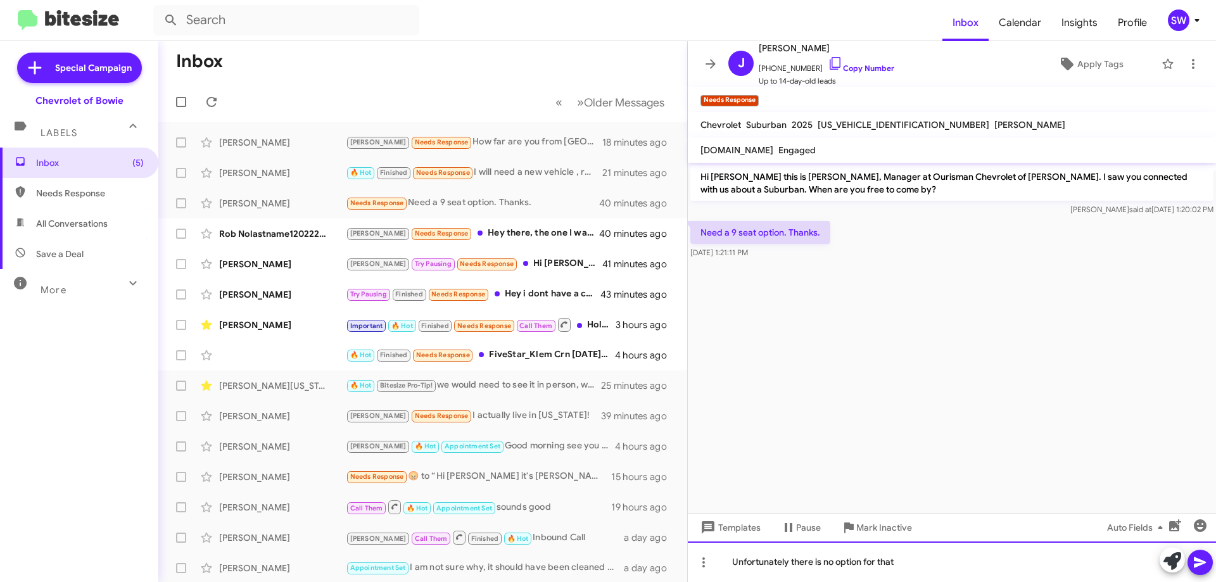
click at [939, 561] on div "Unfortunately there is no option for that" at bounding box center [952, 562] width 528 height 41
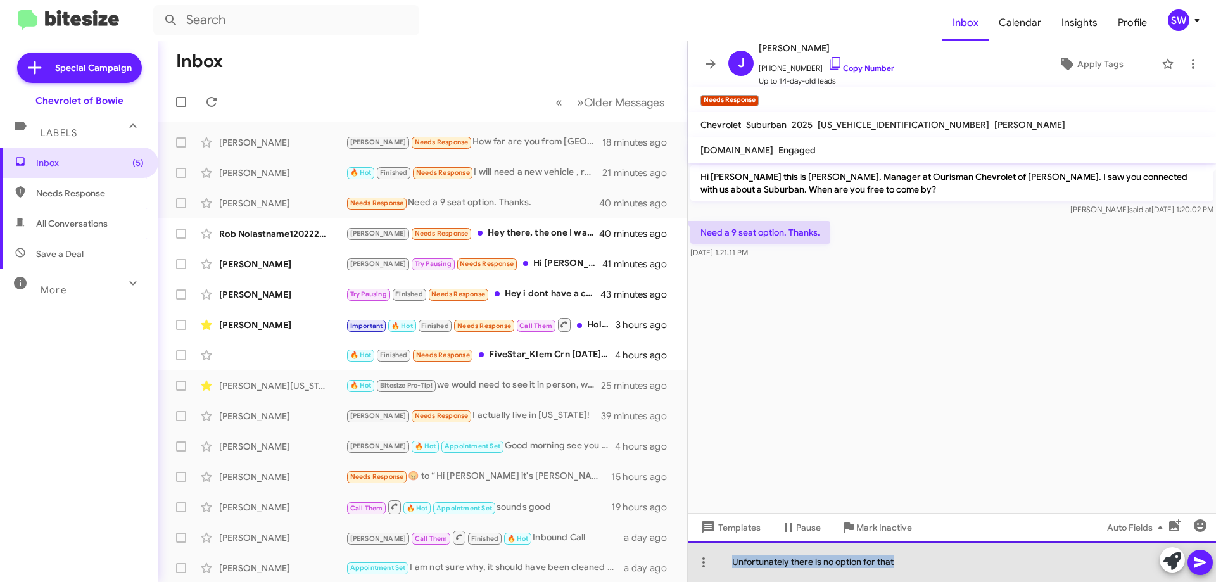
drag, startPoint x: 898, startPoint y: 560, endPoint x: 729, endPoint y: 564, distance: 169.8
click at [729, 564] on div "Unfortunately there is no option for that" at bounding box center [952, 562] width 528 height 41
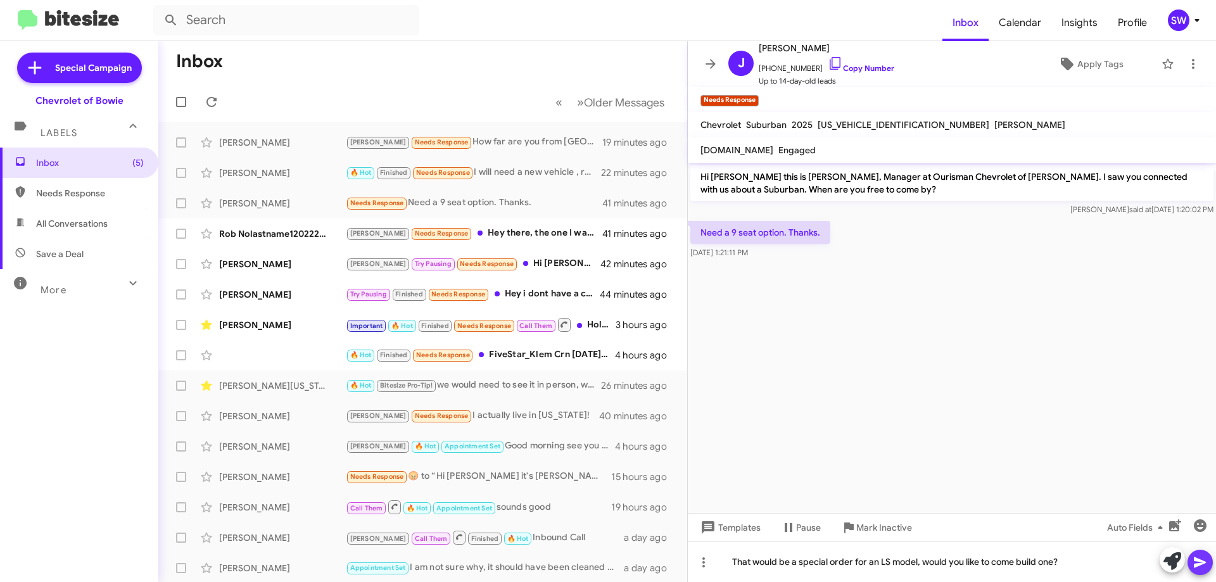
click at [1199, 566] on icon at bounding box center [1200, 562] width 15 height 15
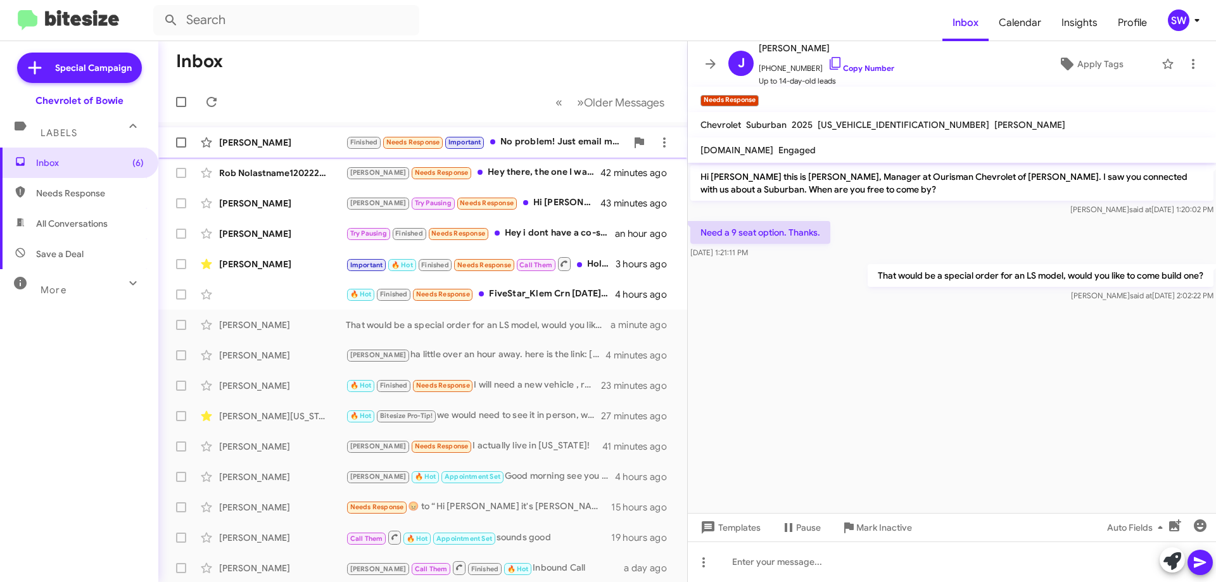
drag, startPoint x: 518, startPoint y: 133, endPoint x: 735, endPoint y: 181, distance: 221.9
click at [518, 134] on div "[PERSON_NAME] Finished Needs Response Important No problem! Just email me if yo…" at bounding box center [423, 142] width 509 height 25
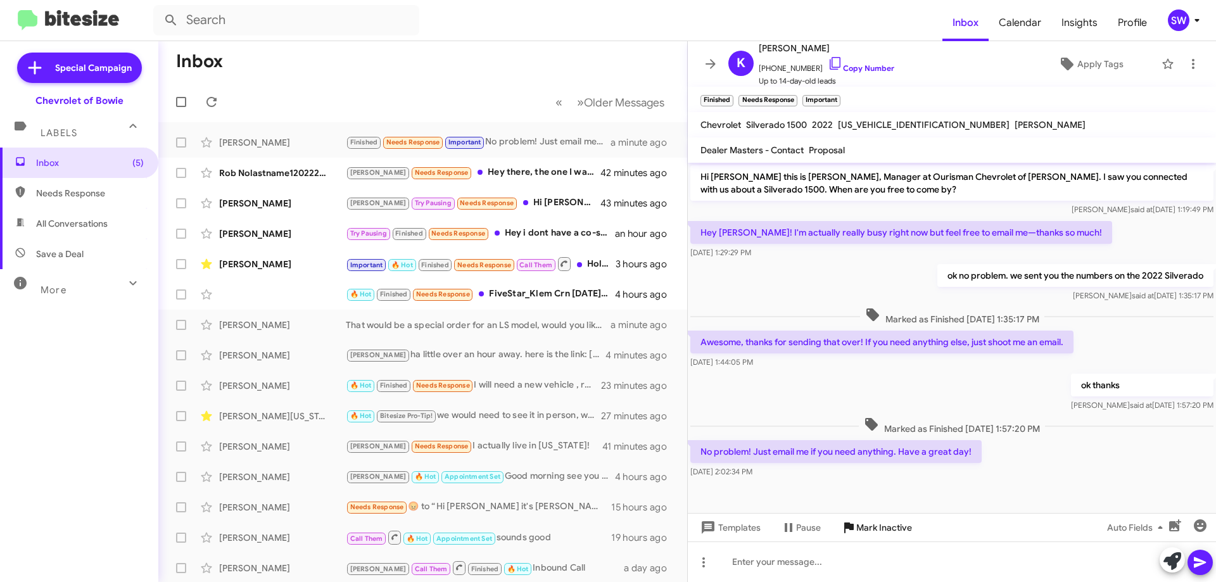
click at [866, 526] on span "Mark Inactive" at bounding box center [884, 527] width 56 height 23
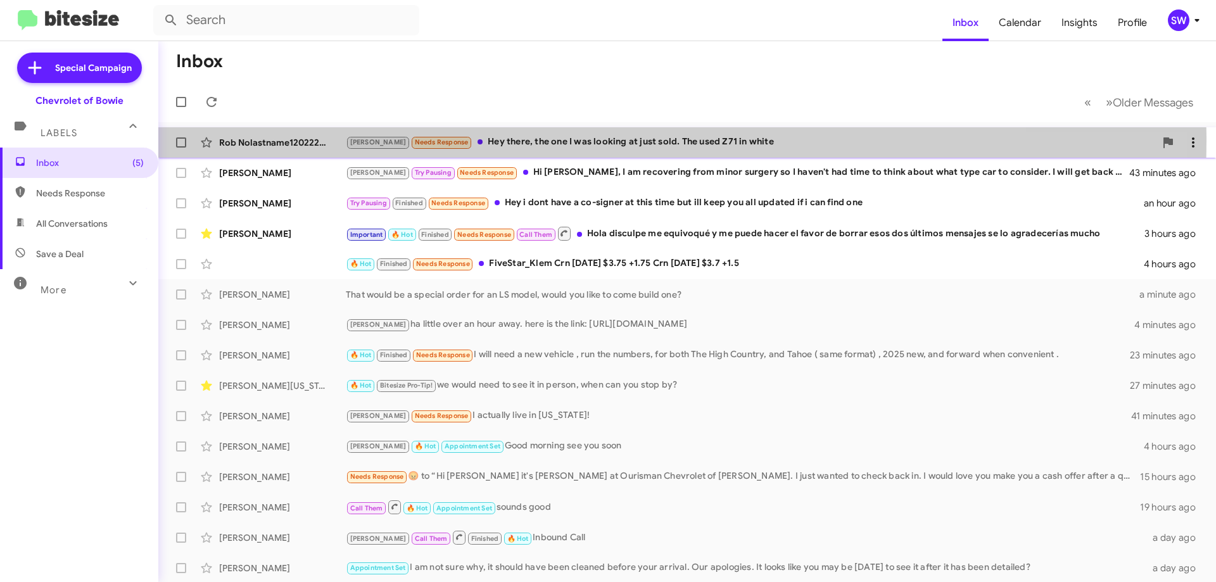
drag, startPoint x: 553, startPoint y: 141, endPoint x: 648, endPoint y: 153, distance: 95.8
click at [557, 141] on div "[PERSON_NAME] Needs Response Hey there, the one I was looking at just sold. The…" at bounding box center [751, 142] width 810 height 15
